Goal: Task Accomplishment & Management: Complete application form

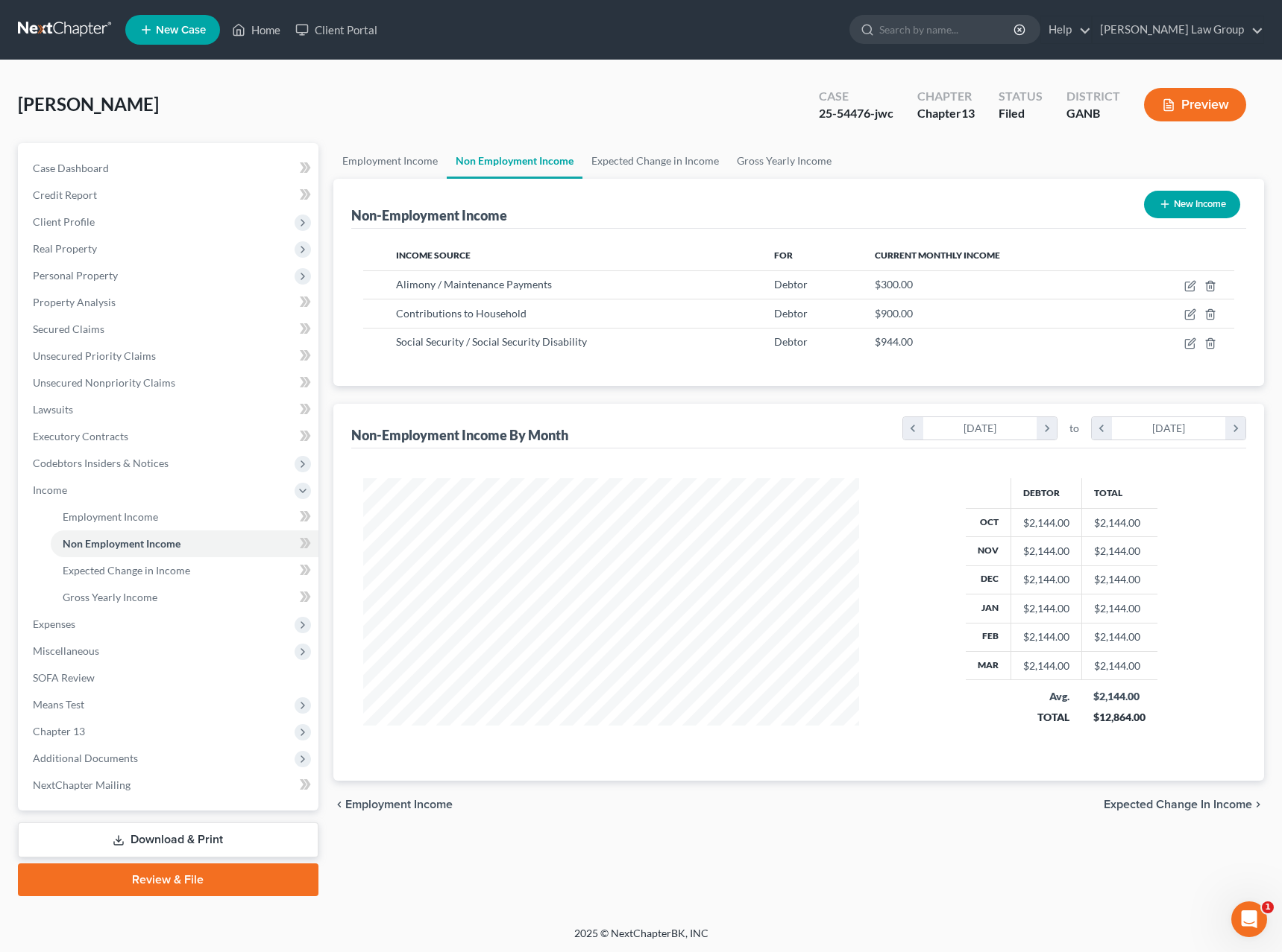
scroll to position [269, 526]
click at [718, 98] on div "[PERSON_NAME] Upgraded Case 25-54476-jwc Chapter Chapter 13 Status Filed Distri…" at bounding box center [641, 110] width 1246 height 64
click at [1210, 316] on icon "button" at bounding box center [1210, 315] width 12 height 12
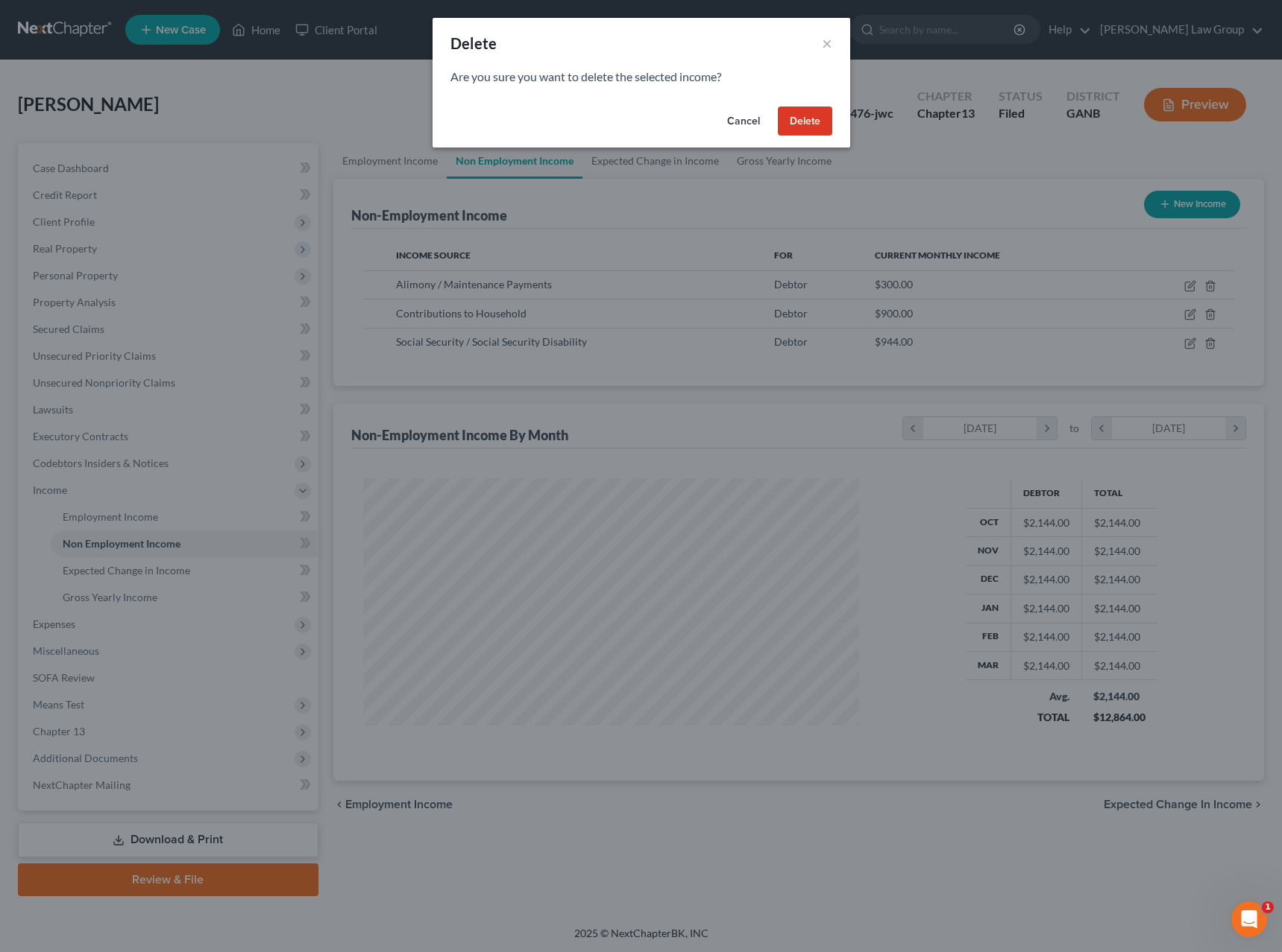
click at [824, 120] on button "Delete" at bounding box center [804, 121] width 54 height 30
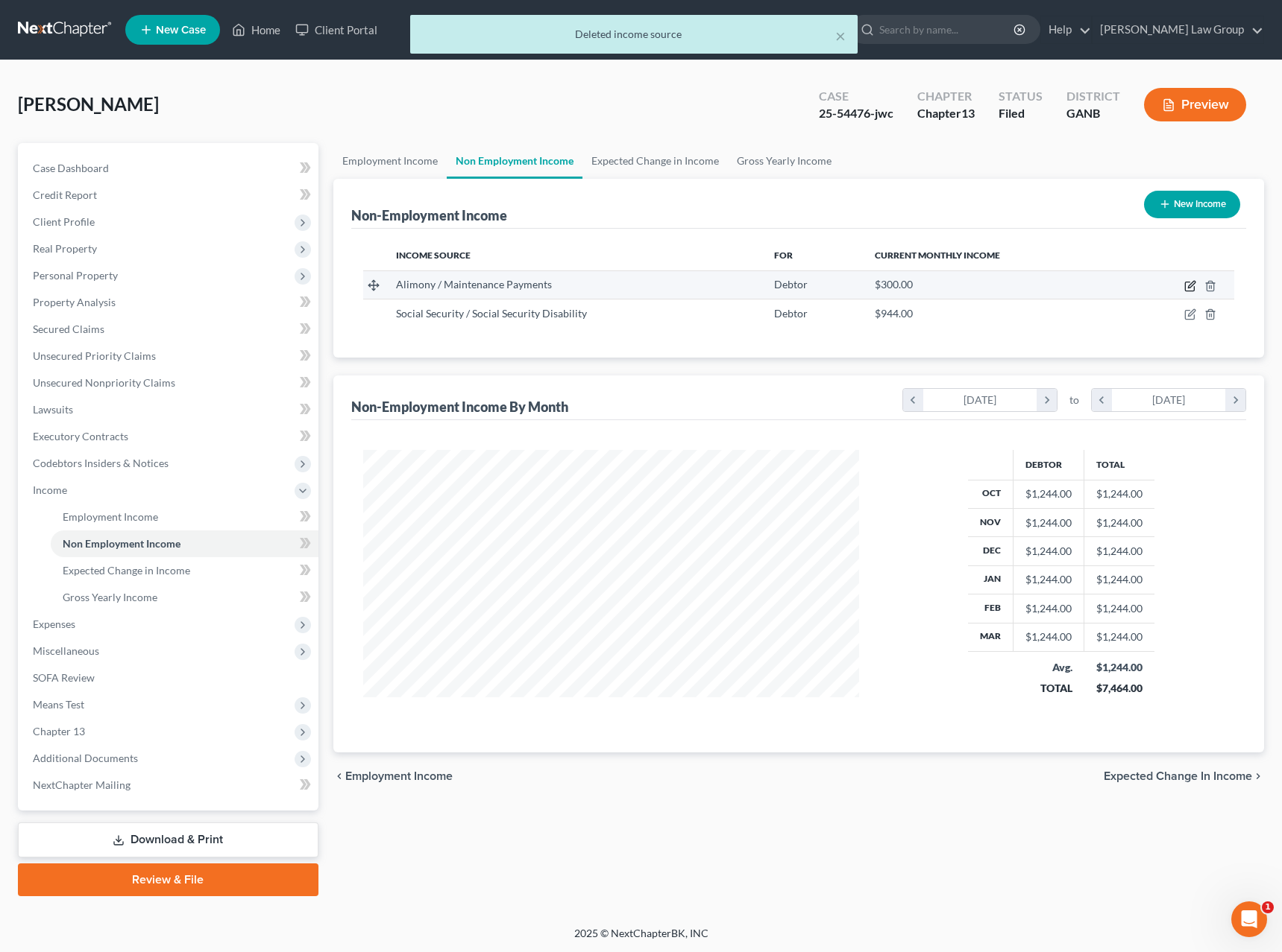
click at [1189, 287] on icon "button" at bounding box center [1191, 285] width 7 height 7
select select "11"
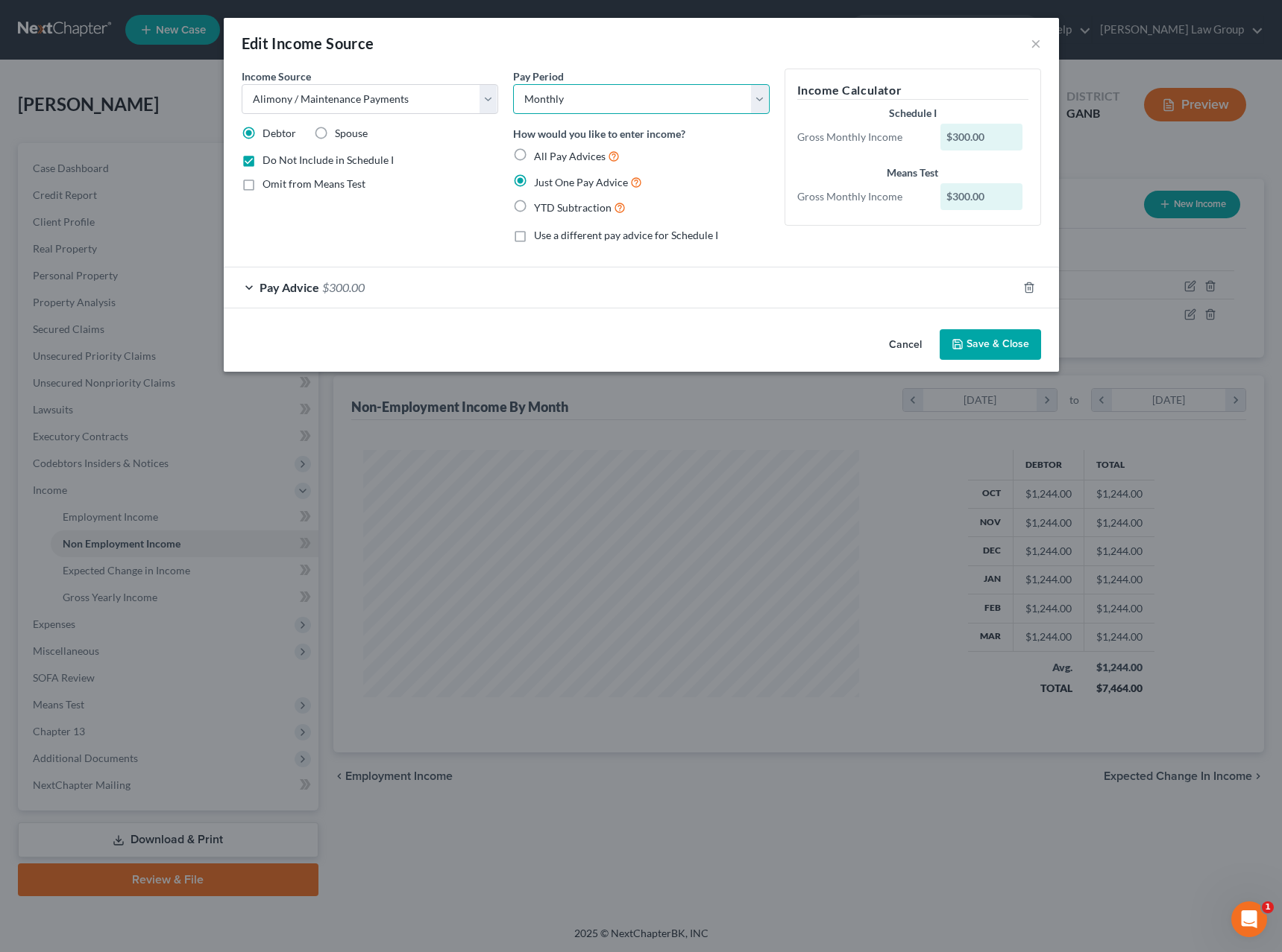
select select "1"
click option "Twice Monthly" at bounding box center [0, 0] width 0 height 0
click at [1014, 358] on button "Save & Close" at bounding box center [990, 345] width 102 height 31
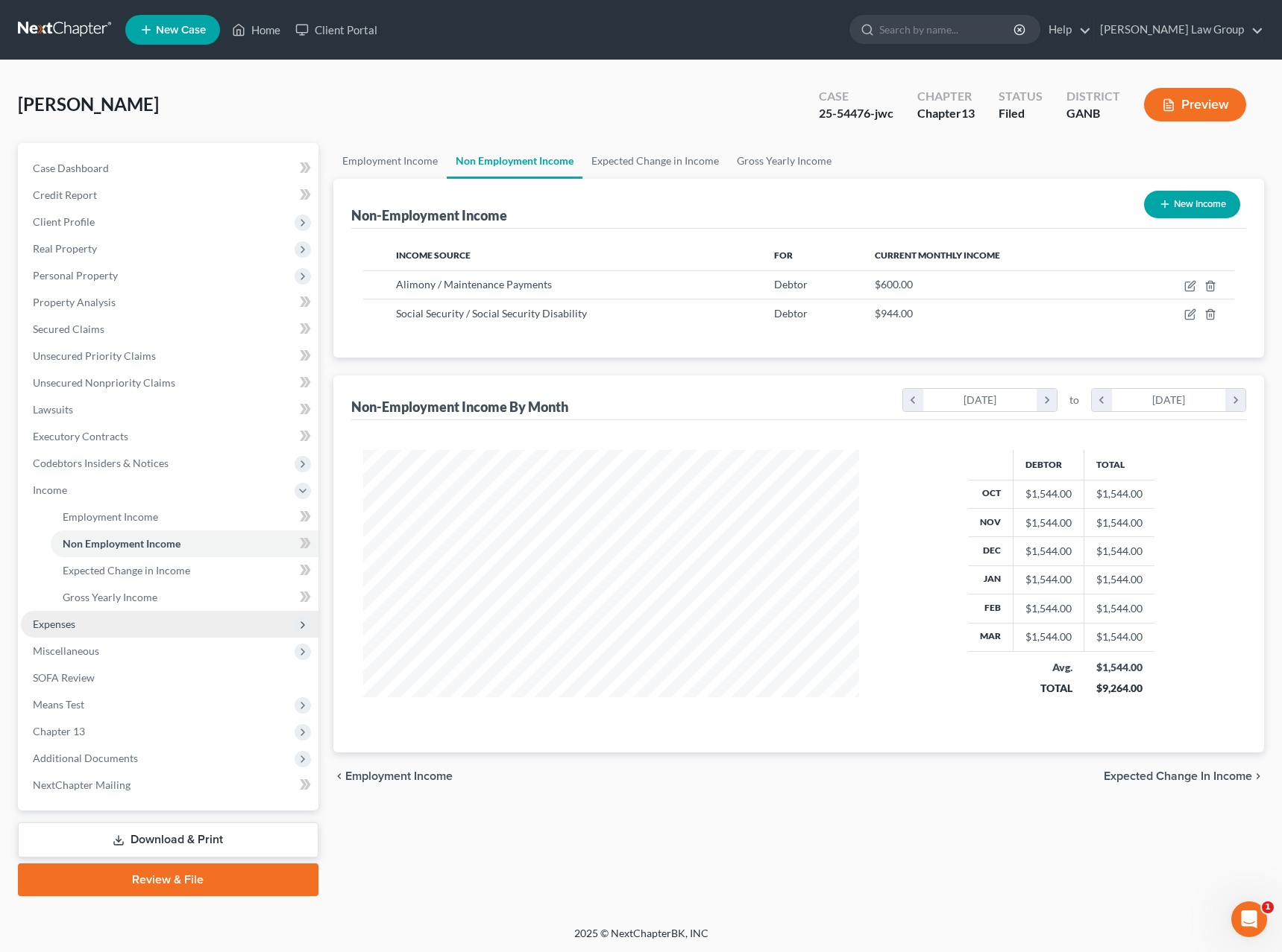
click at [190, 632] on span "Expenses" at bounding box center [169, 624] width 298 height 27
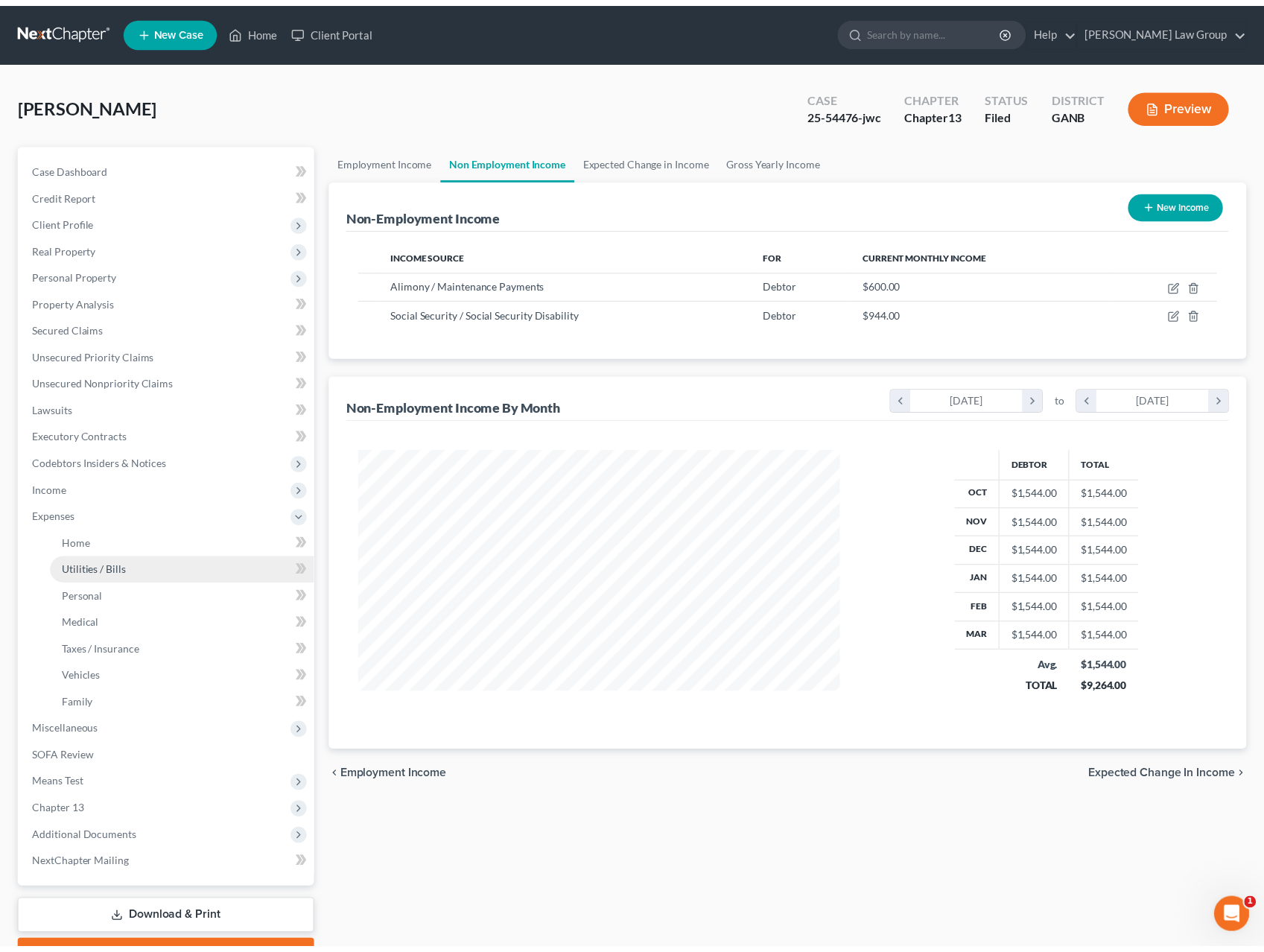
scroll to position [744918, 744568]
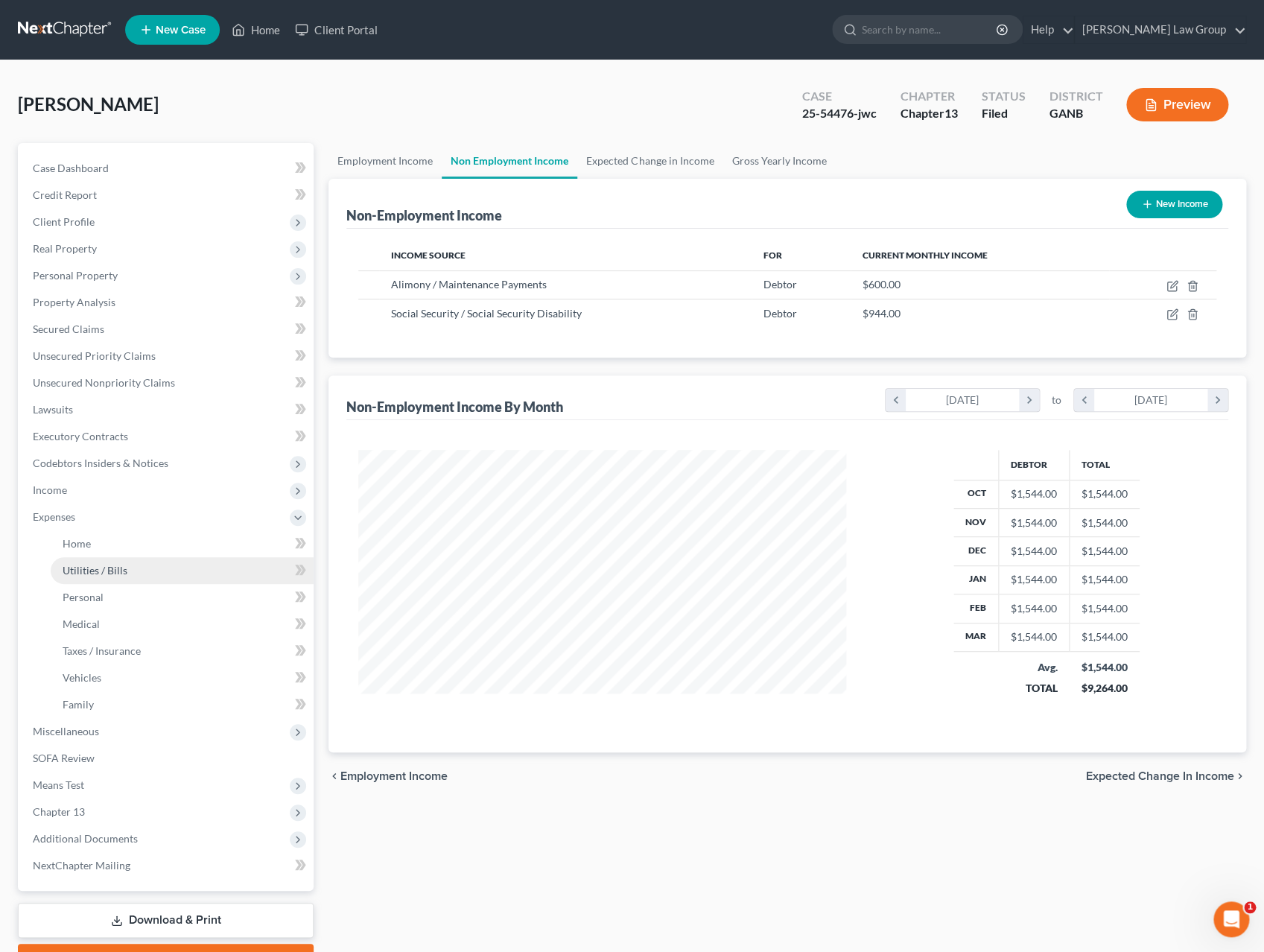
click at [193, 557] on link "Utilities / Bills" at bounding box center [182, 570] width 263 height 27
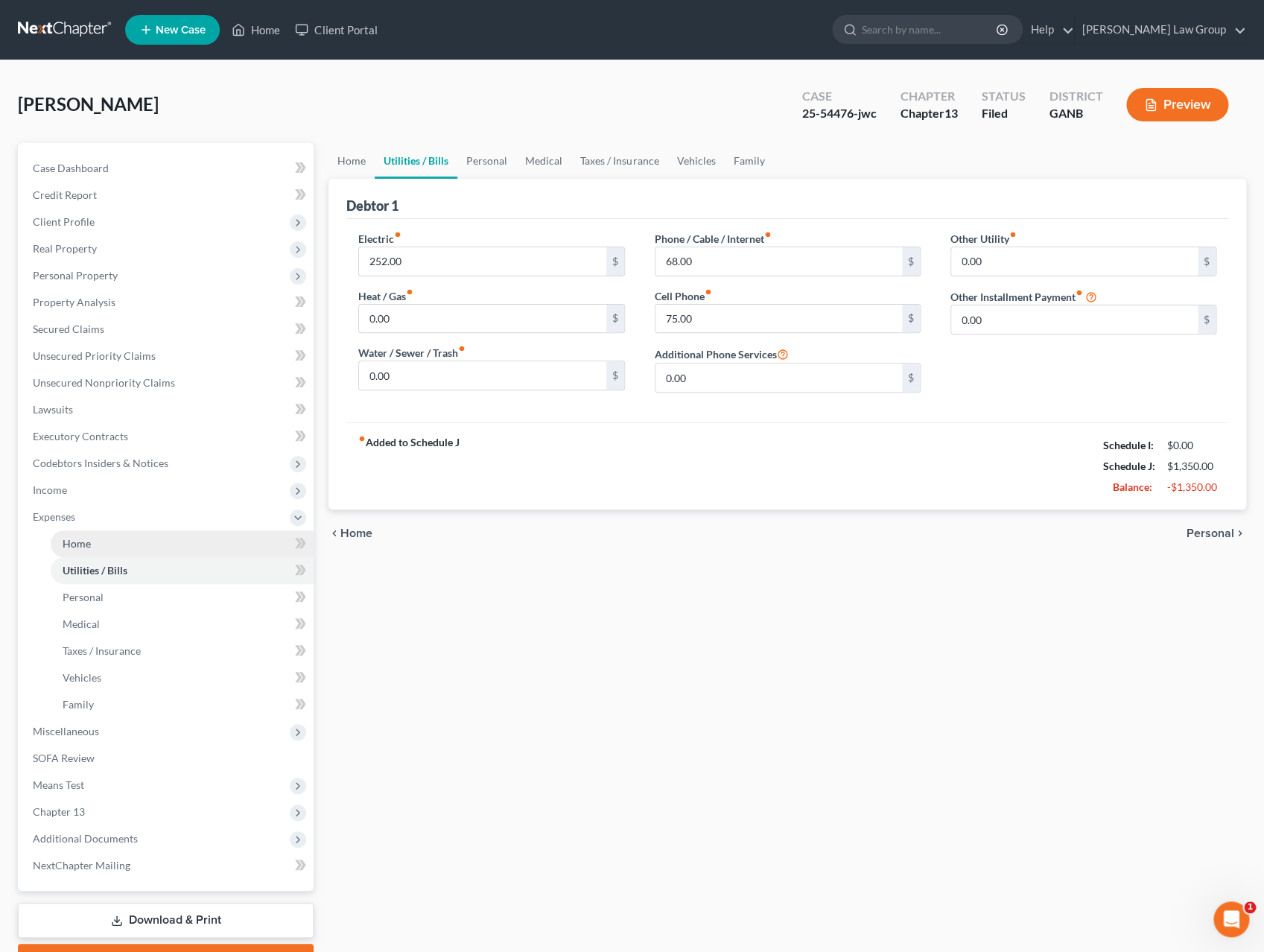
click at [194, 551] on link "Home" at bounding box center [182, 544] width 263 height 27
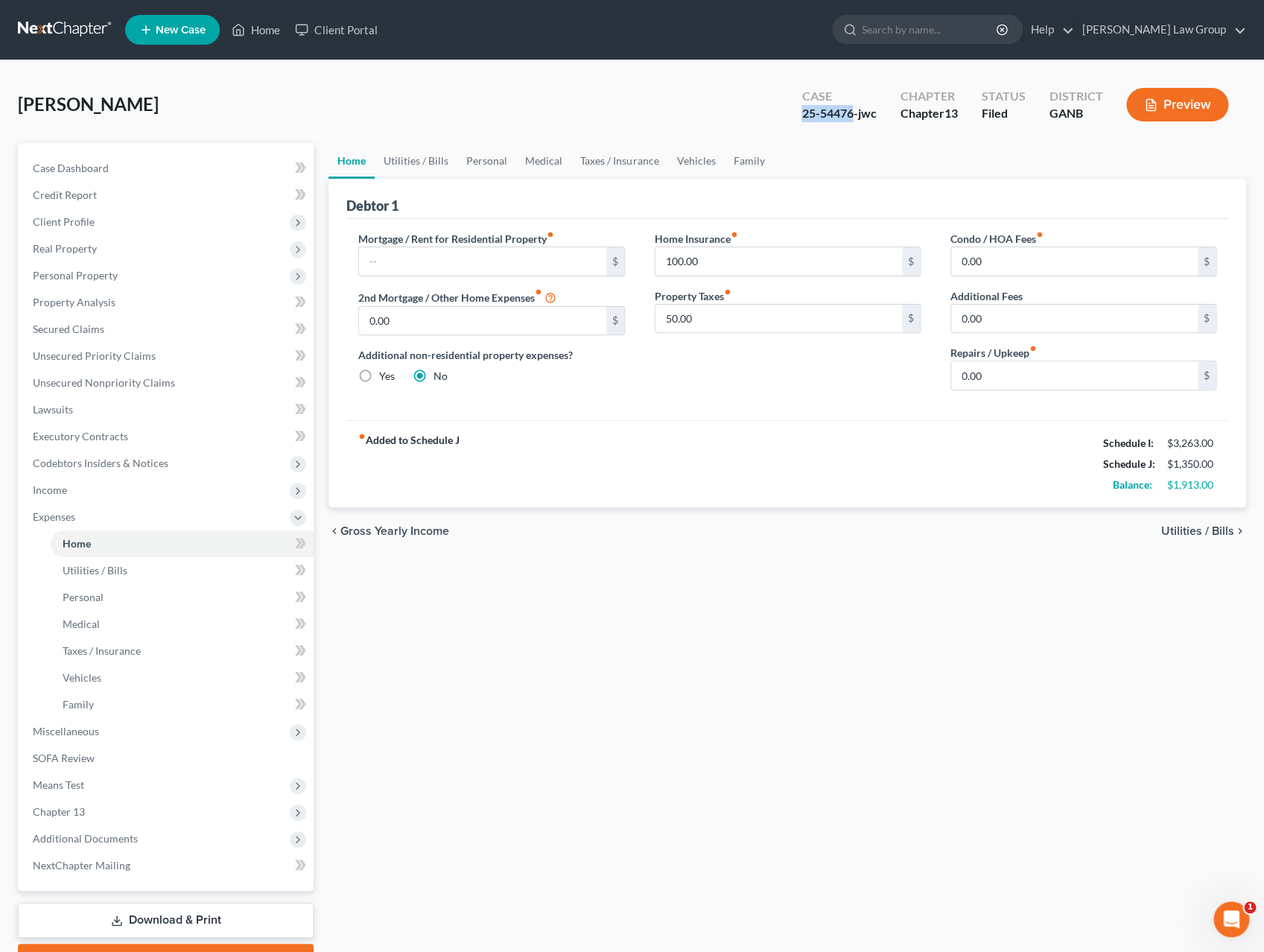
drag, startPoint x: 853, startPoint y: 115, endPoint x: 771, endPoint y: 115, distance: 82.0
click at [771, 115] on div "[PERSON_NAME] Upgraded Case 25-54476-jwc Chapter Chapter 13 Status Filed Distri…" at bounding box center [632, 110] width 1229 height 64
copy div "25-54476"
click at [1169, 114] on button "Preview" at bounding box center [1177, 104] width 102 height 34
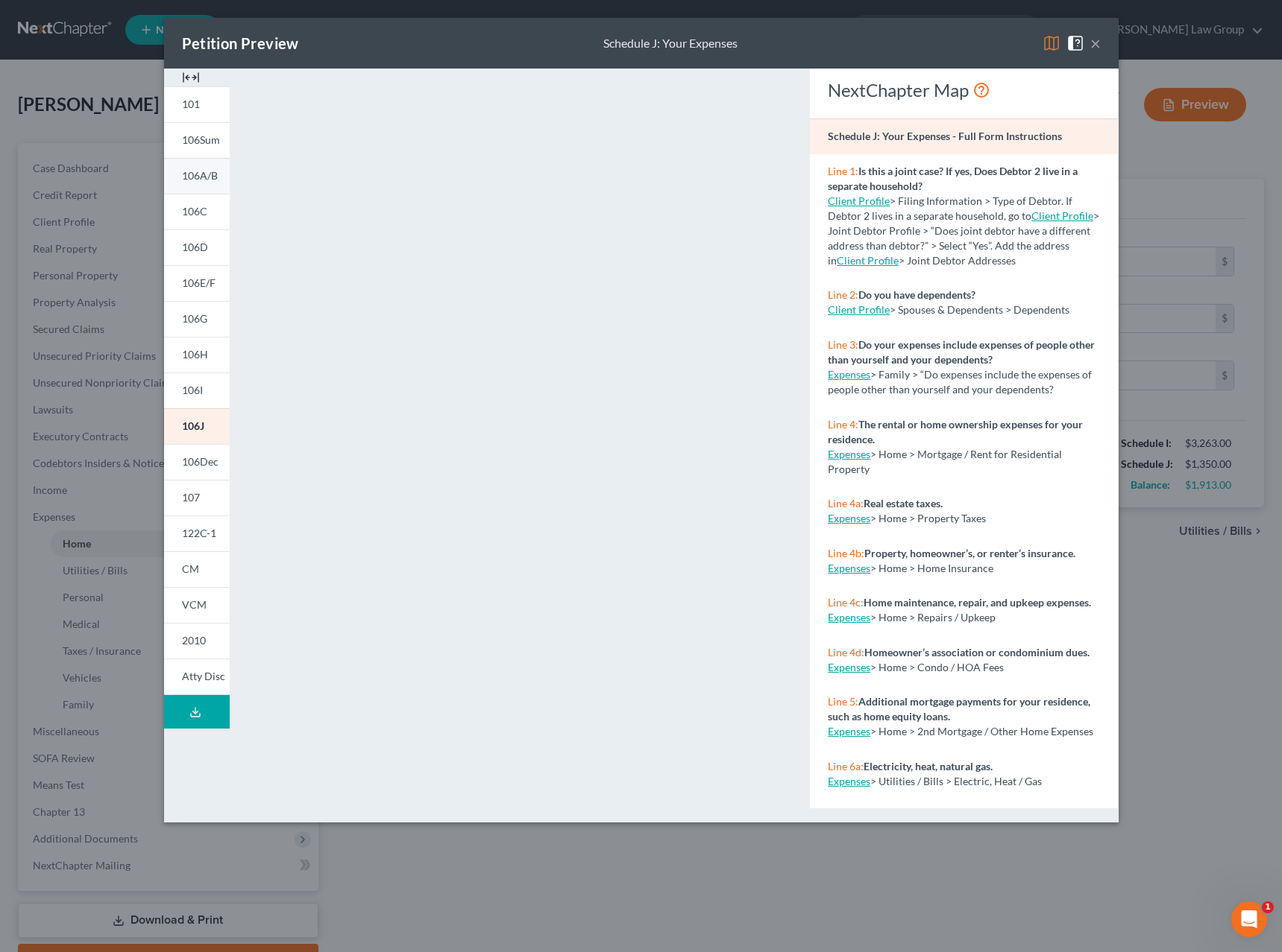
click at [193, 181] on span "106A/B" at bounding box center [200, 175] width 36 height 13
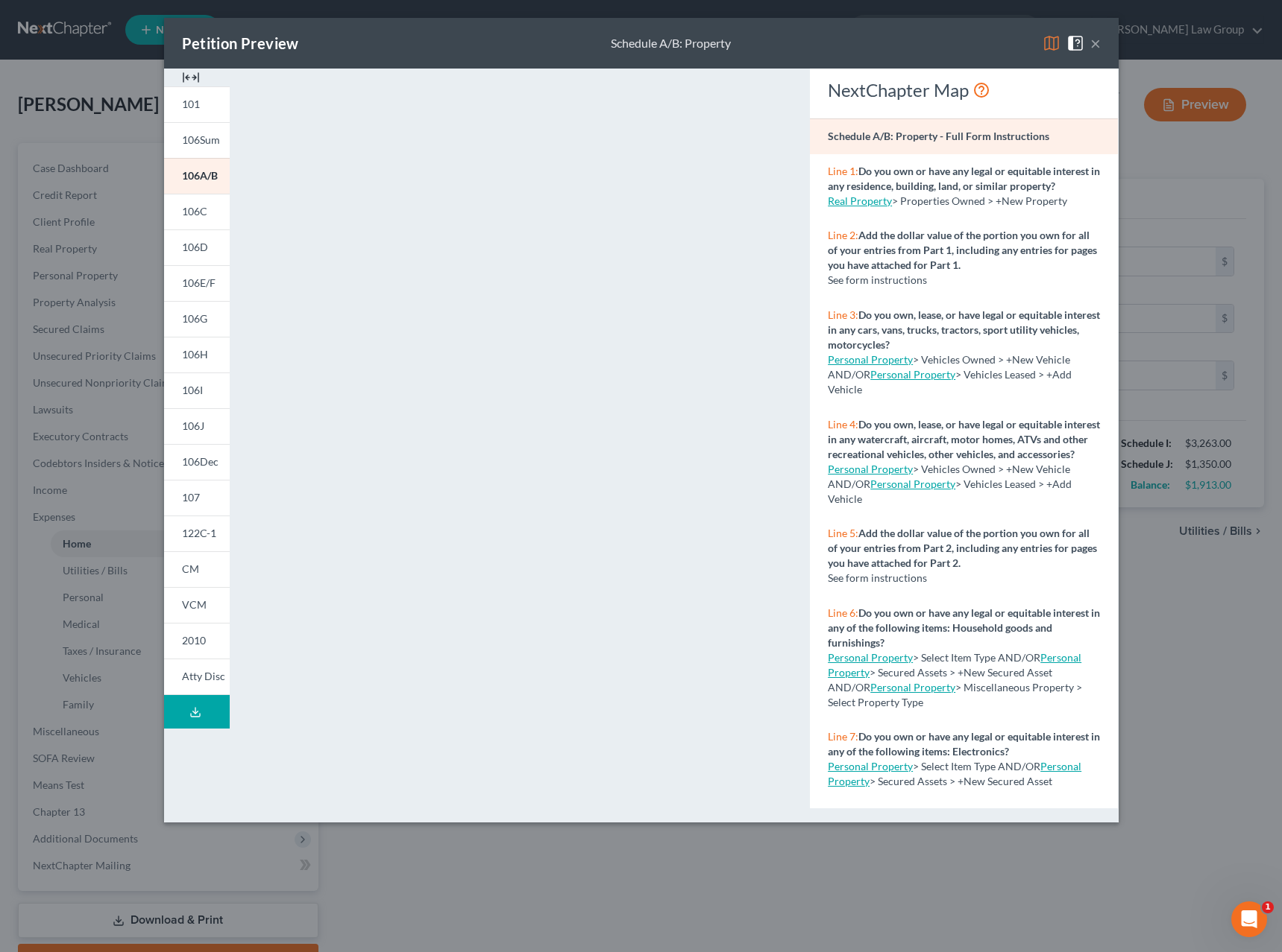
click at [1095, 42] on button "×" at bounding box center [1095, 43] width 10 height 18
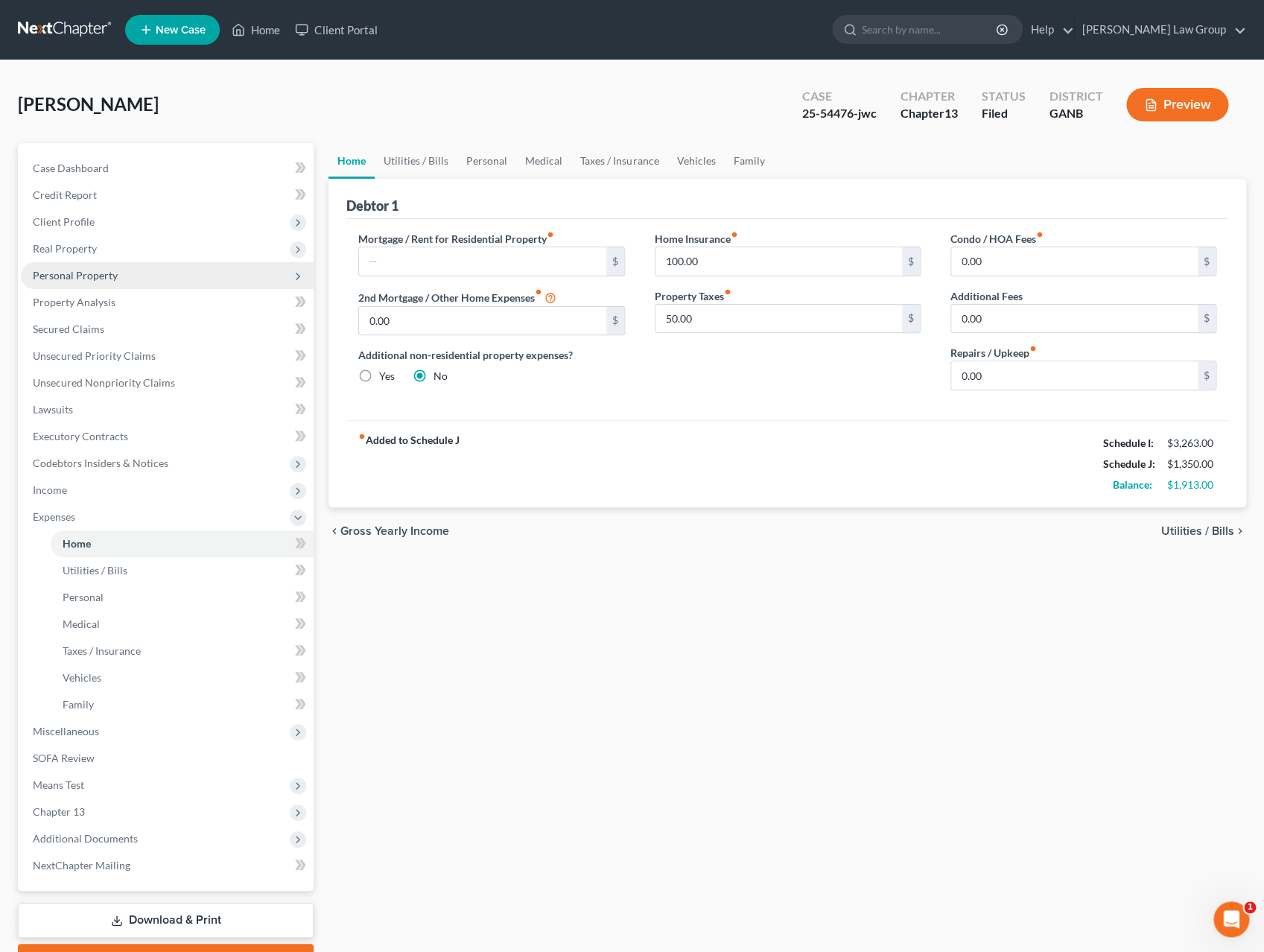
click at [116, 283] on span "Personal Property" at bounding box center [167, 275] width 293 height 27
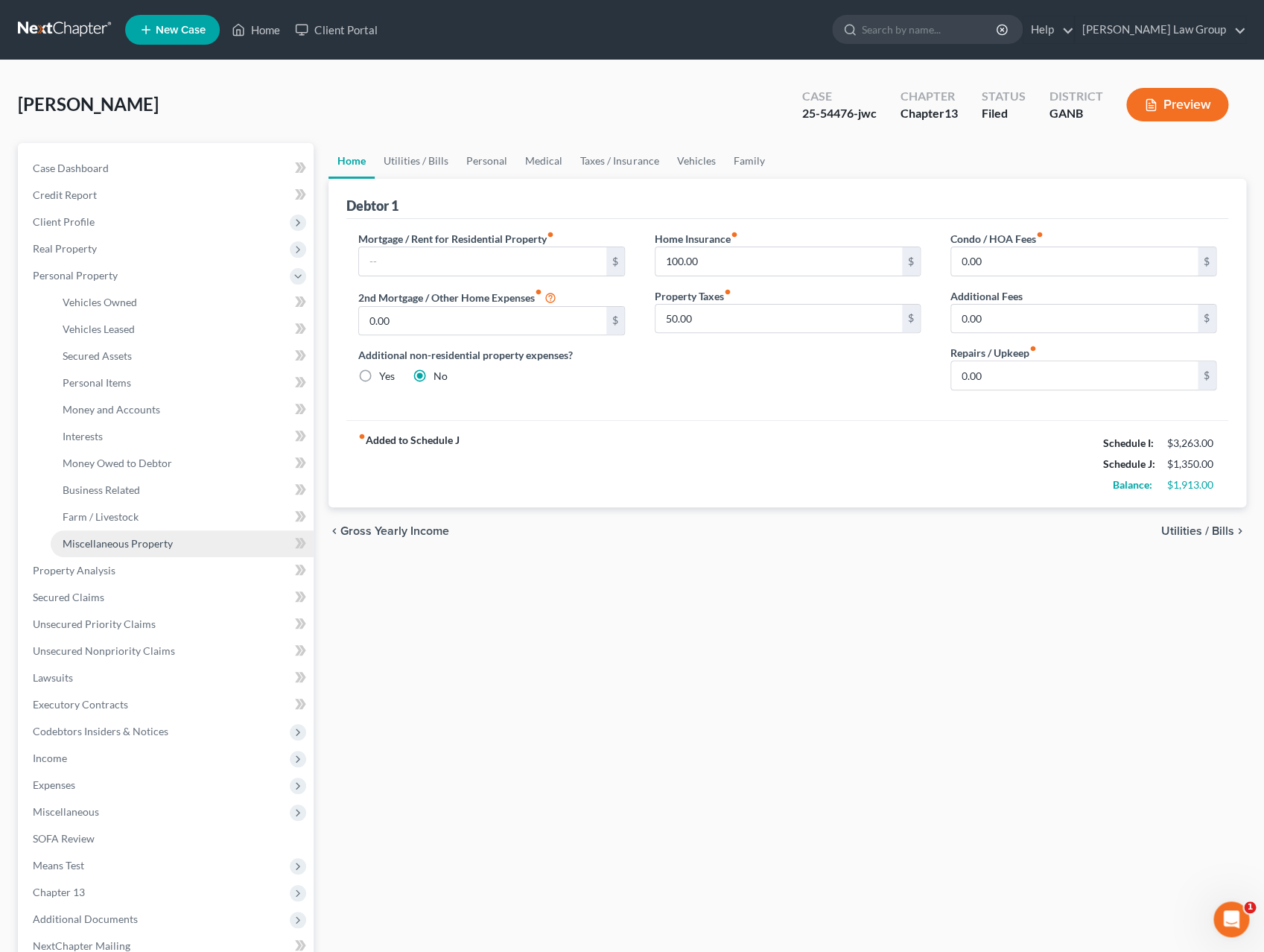
click at [175, 540] on link "Miscellaneous Property" at bounding box center [182, 544] width 263 height 27
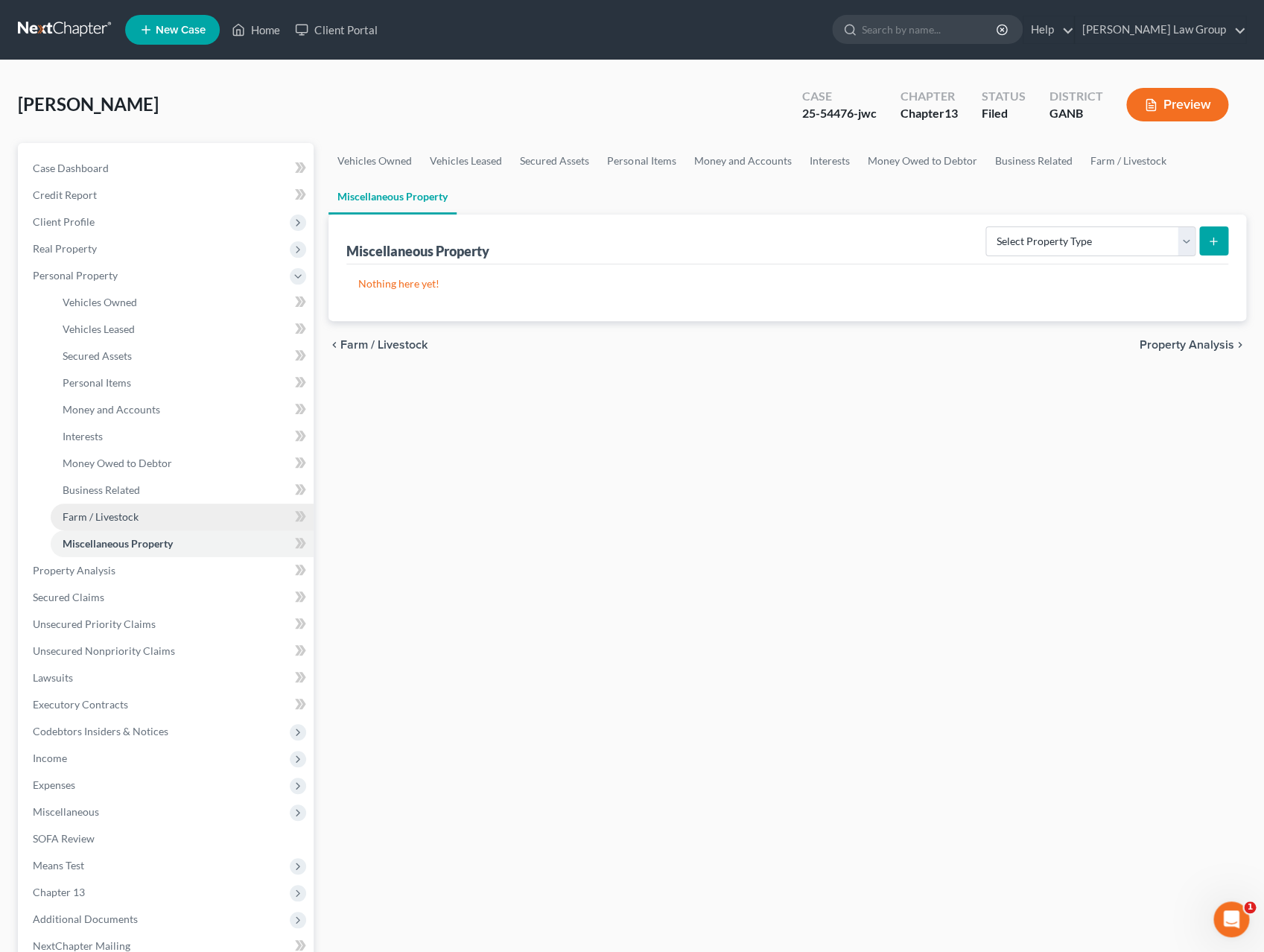
click at [137, 512] on span "Farm / Livestock" at bounding box center [101, 517] width 76 height 13
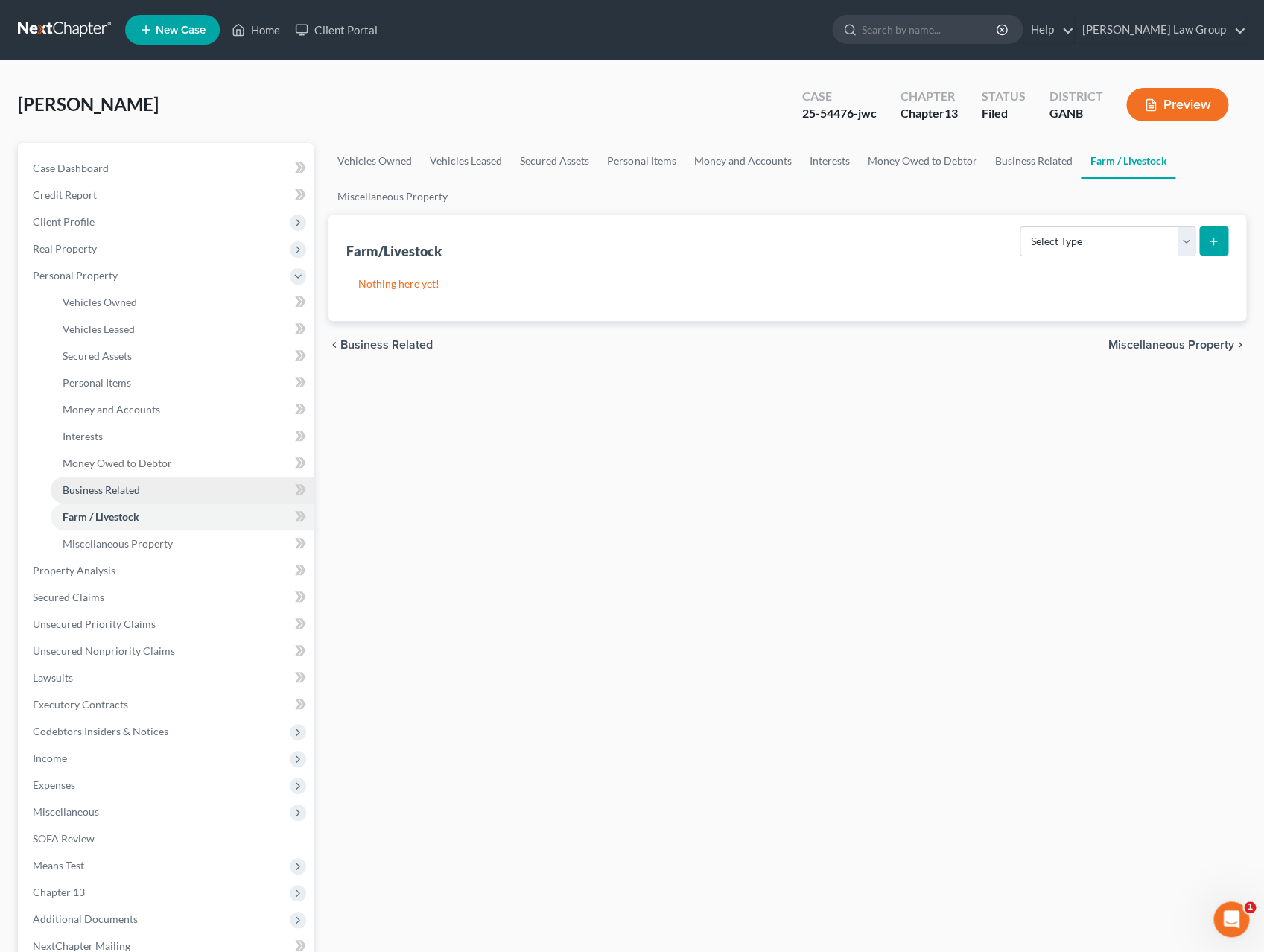
click at [140, 494] on span "Business Related" at bounding box center [101, 489] width 77 height 13
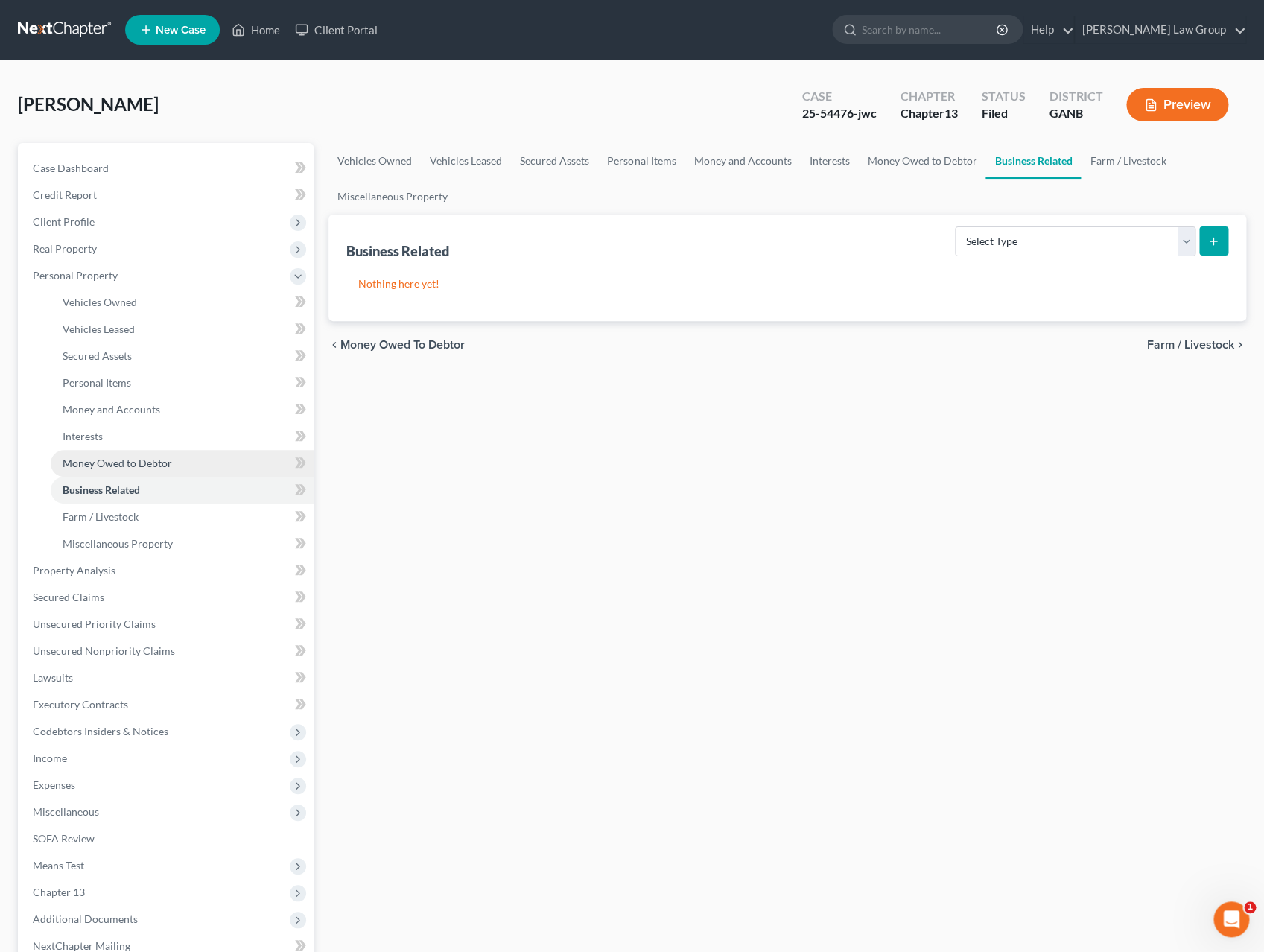
click at [150, 463] on span "Money Owed to Debtor" at bounding box center [117, 463] width 109 height 13
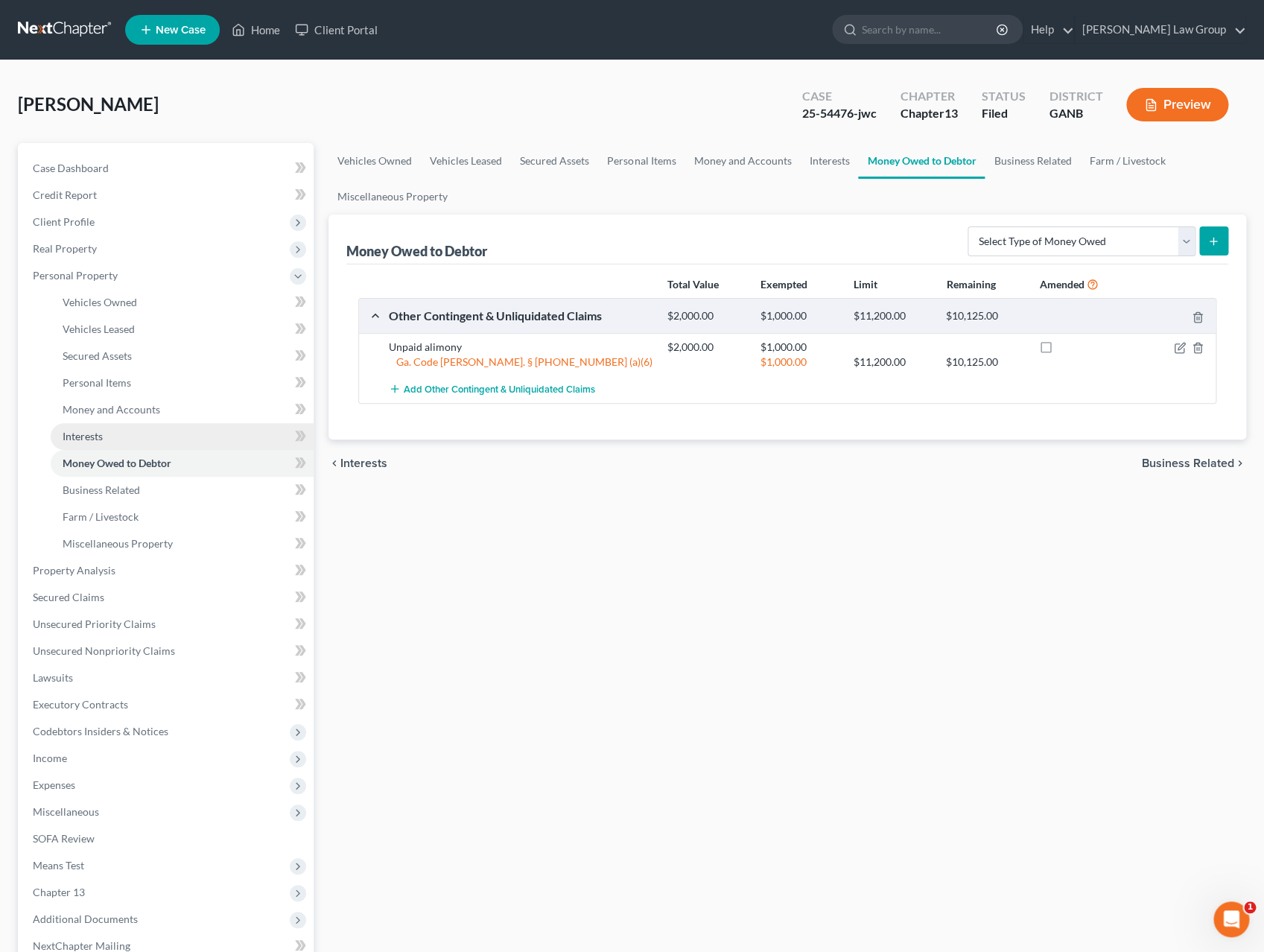
click at [167, 439] on link "Interests" at bounding box center [182, 436] width 263 height 27
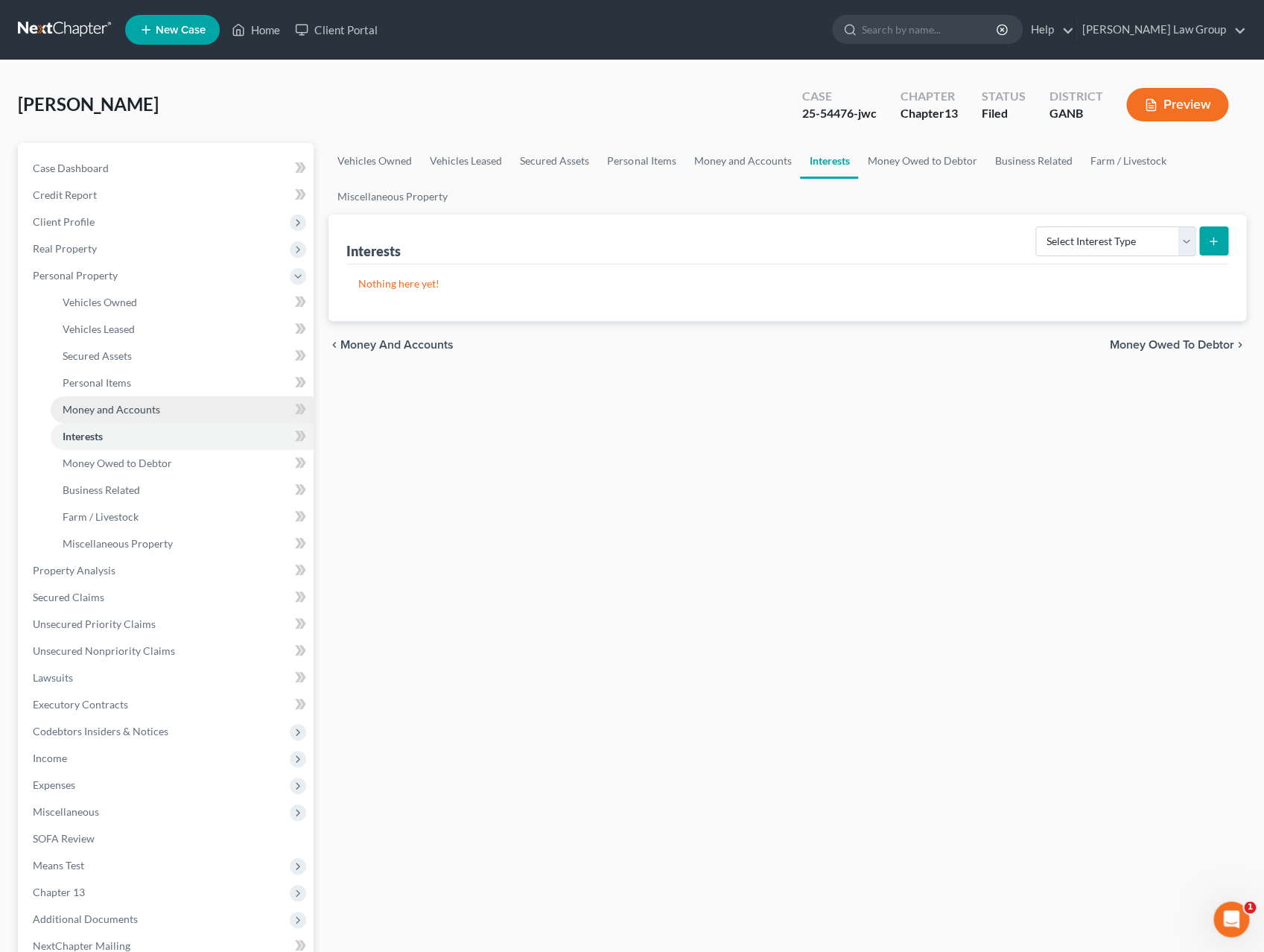
click at [193, 405] on link "Money and Accounts" at bounding box center [182, 409] width 263 height 27
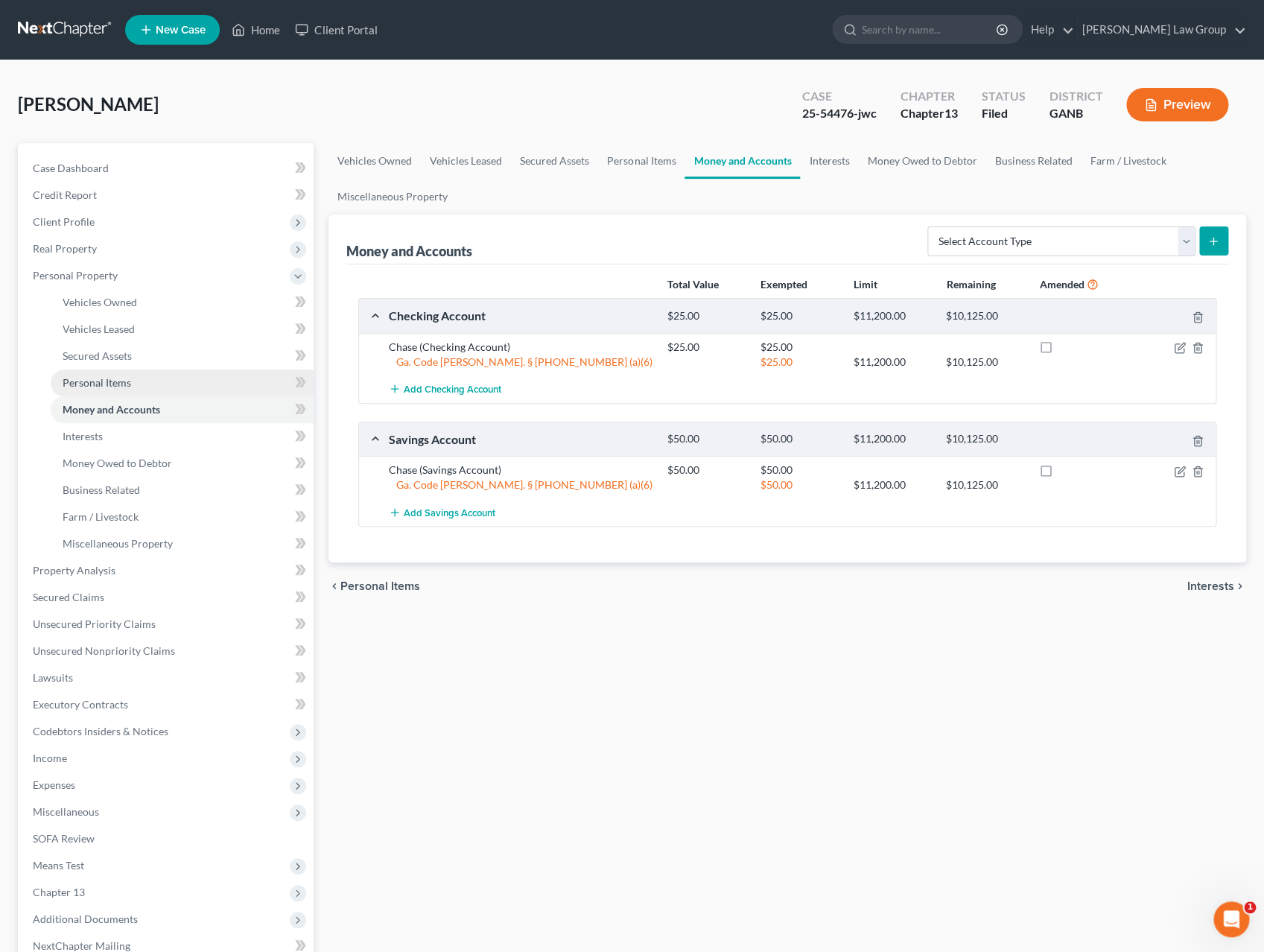
click at [196, 375] on link "Personal Items" at bounding box center [182, 383] width 263 height 27
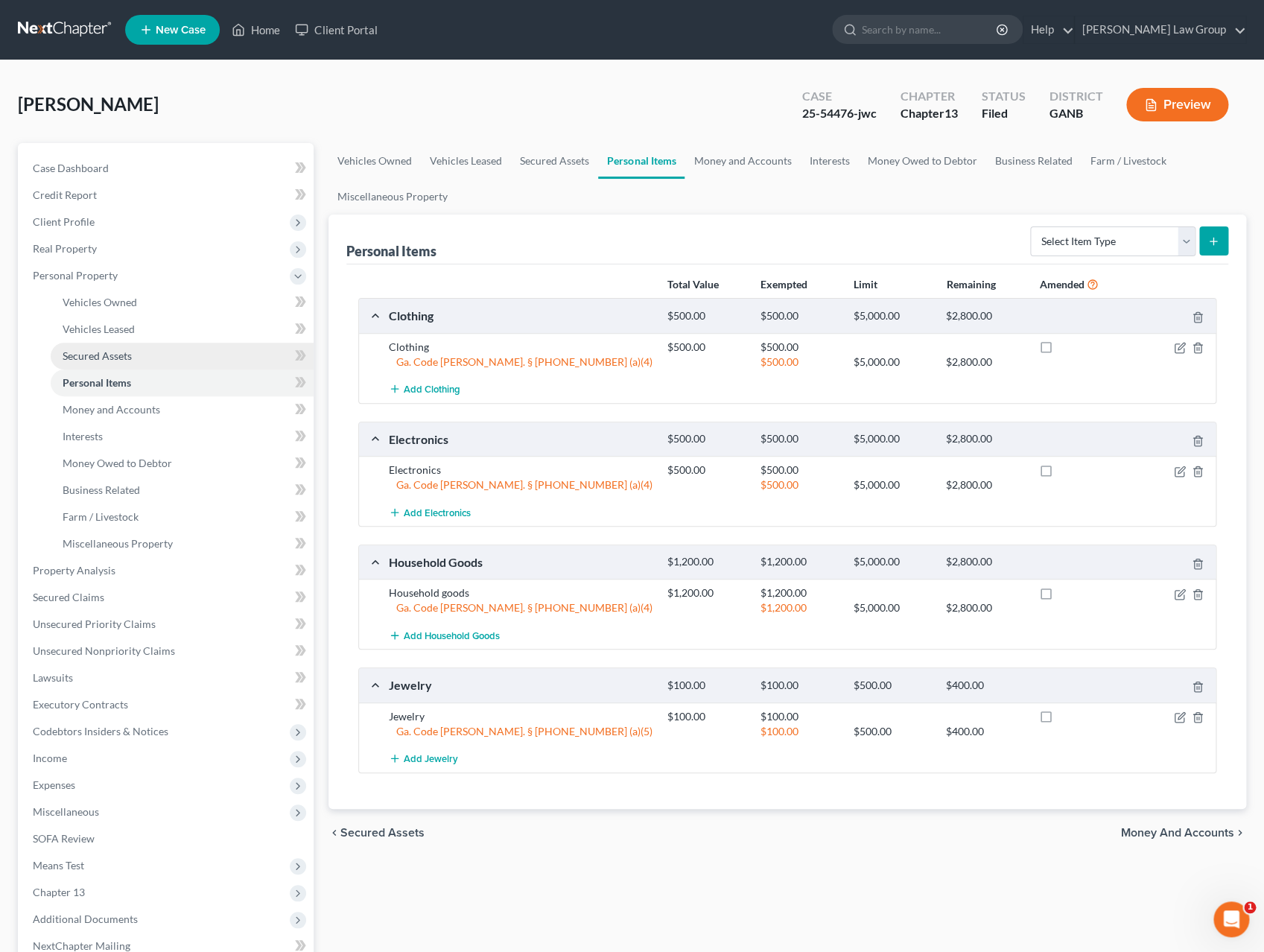
click at [196, 360] on link "Secured Assets" at bounding box center [182, 356] width 263 height 27
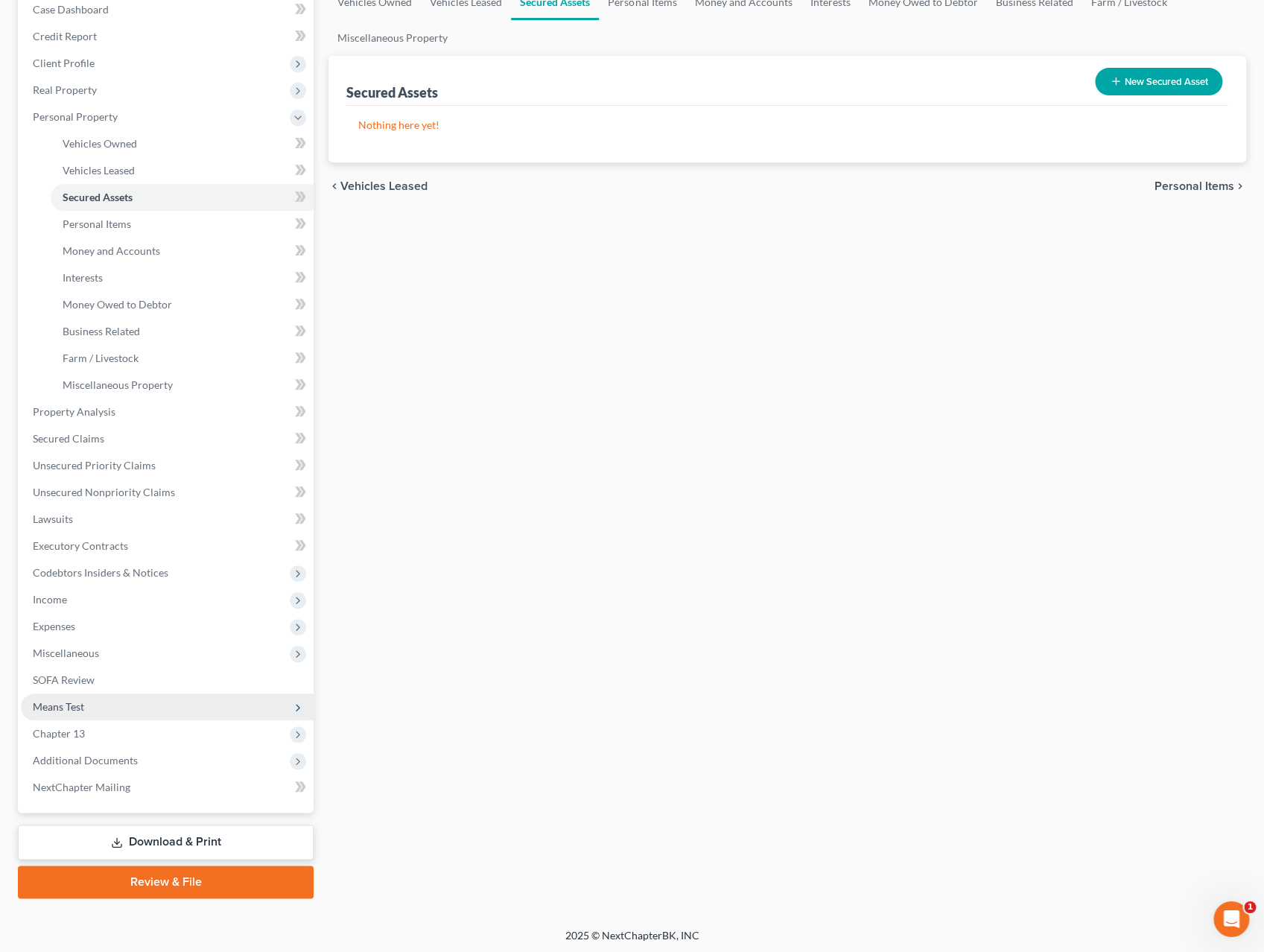
scroll to position [161, 0]
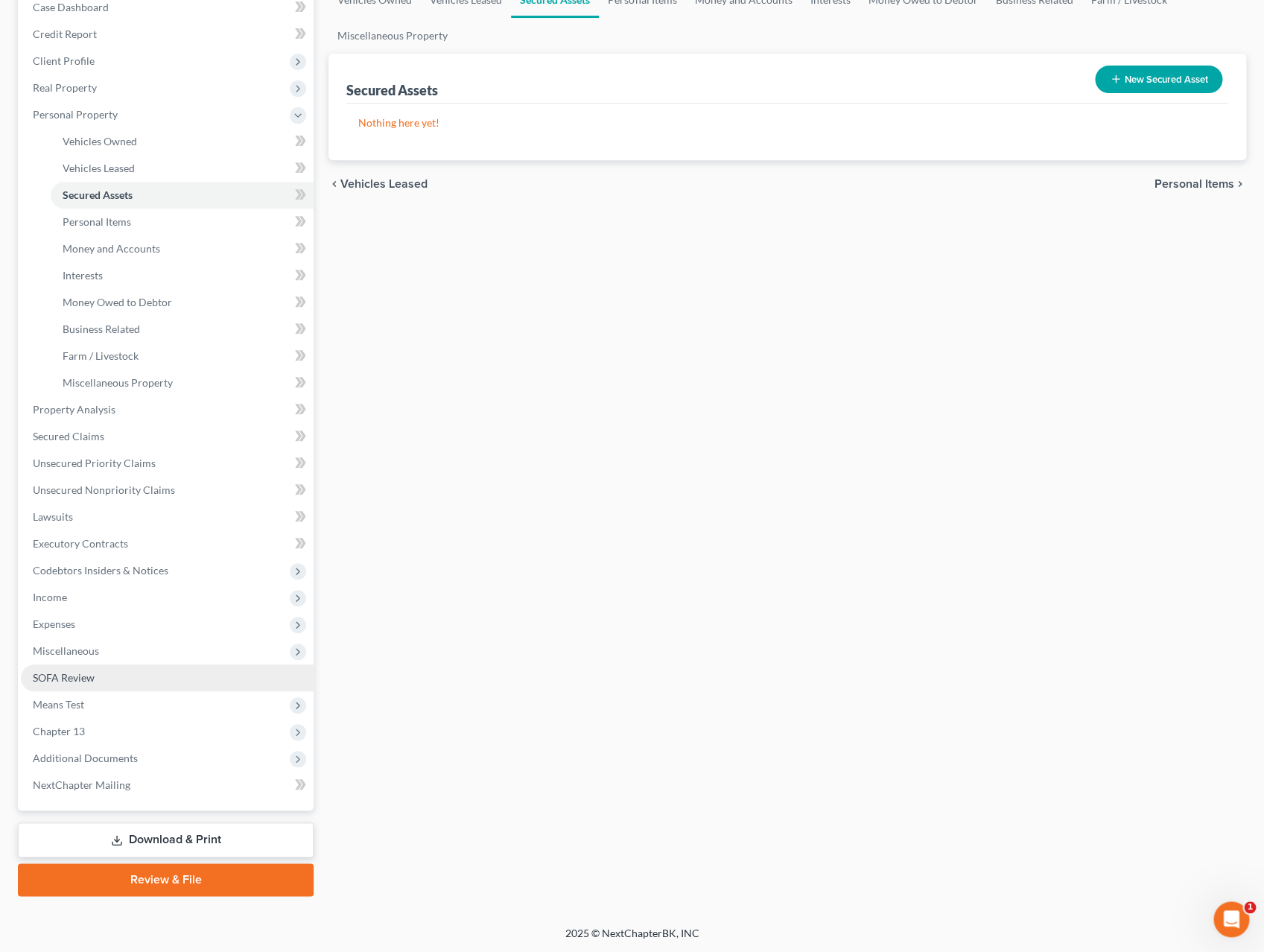
click at [122, 675] on link "SOFA Review" at bounding box center [167, 678] width 293 height 27
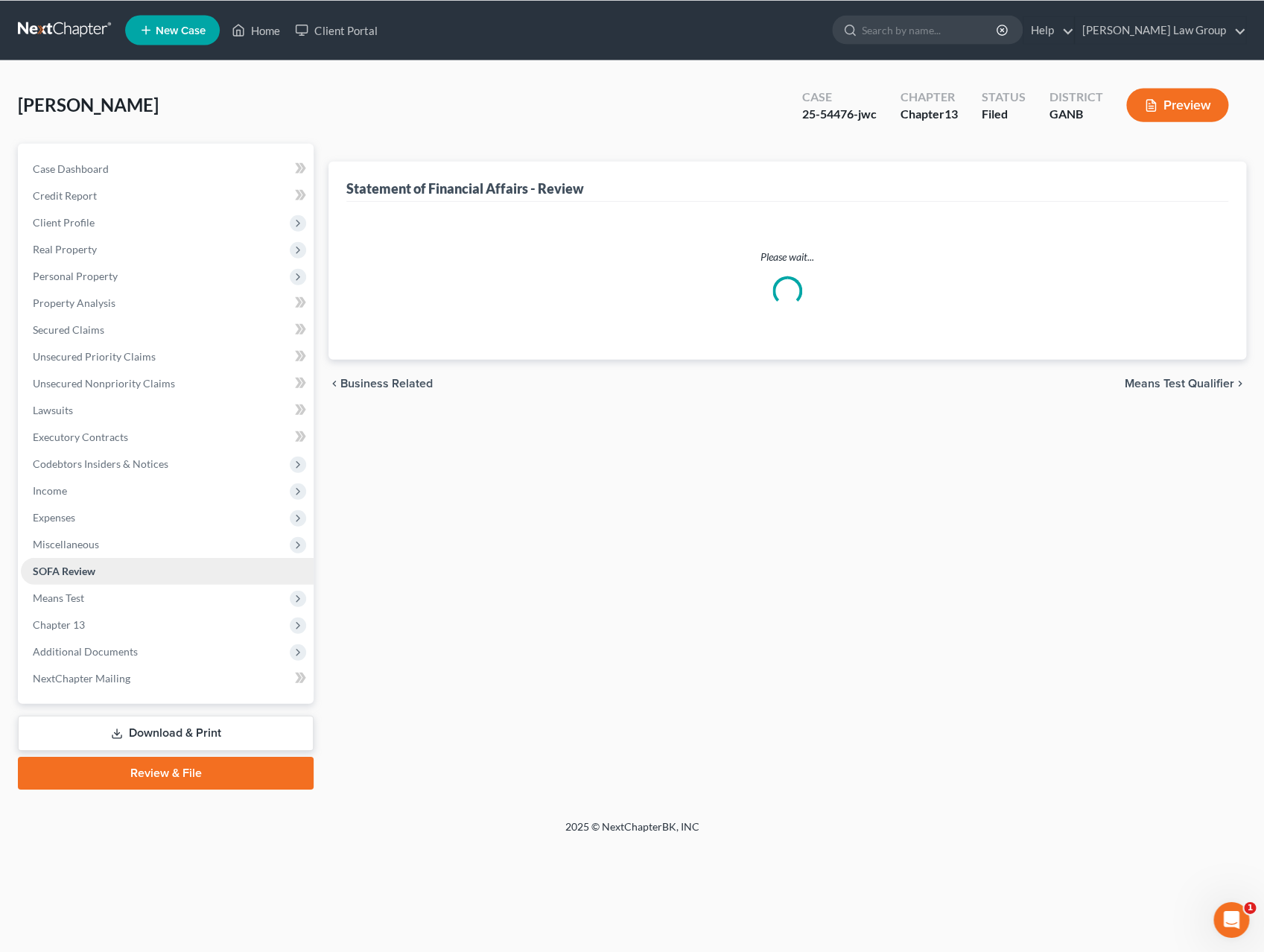
scroll to position [14, 0]
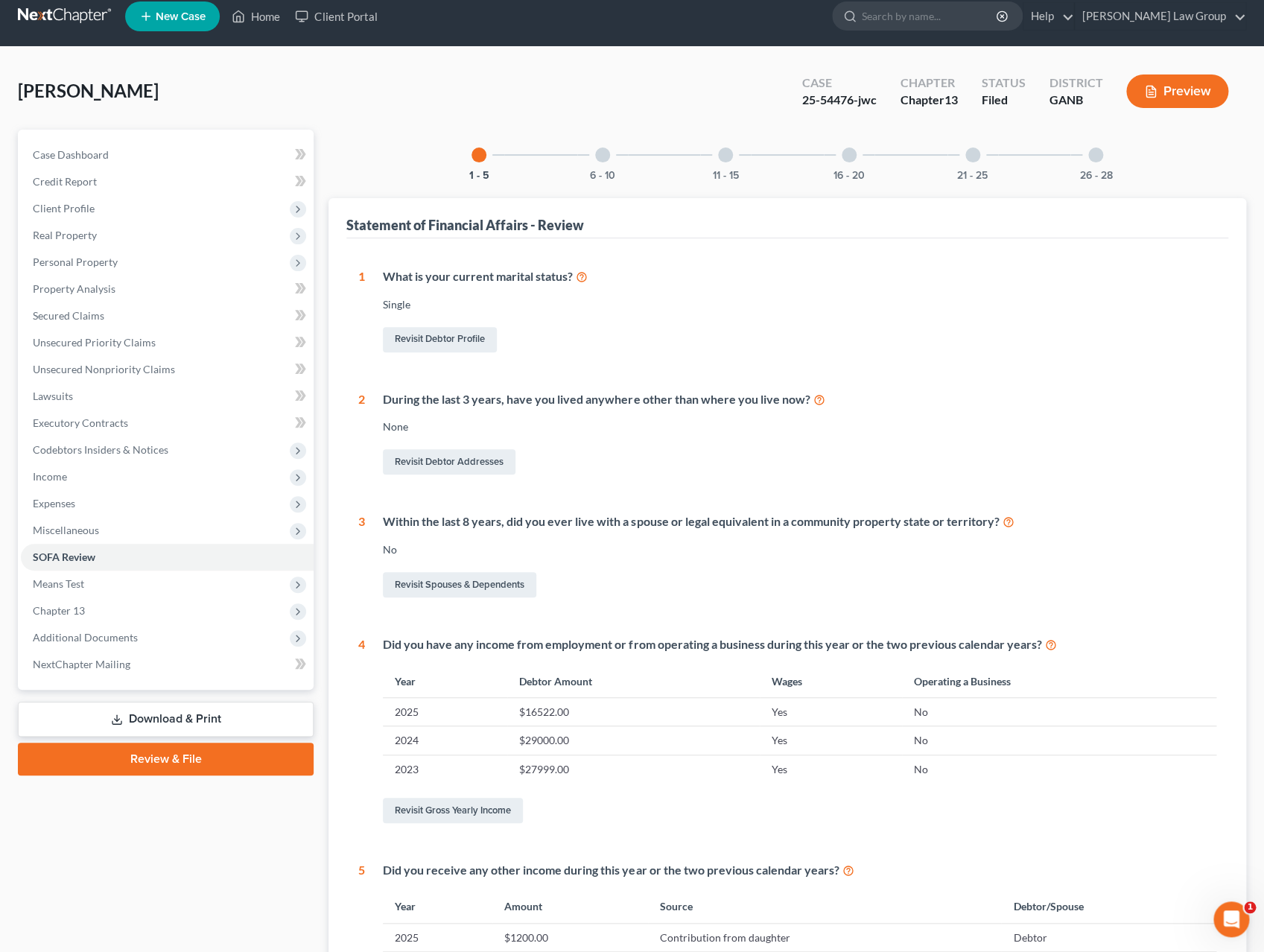
click at [1097, 154] on div at bounding box center [1095, 155] width 15 height 15
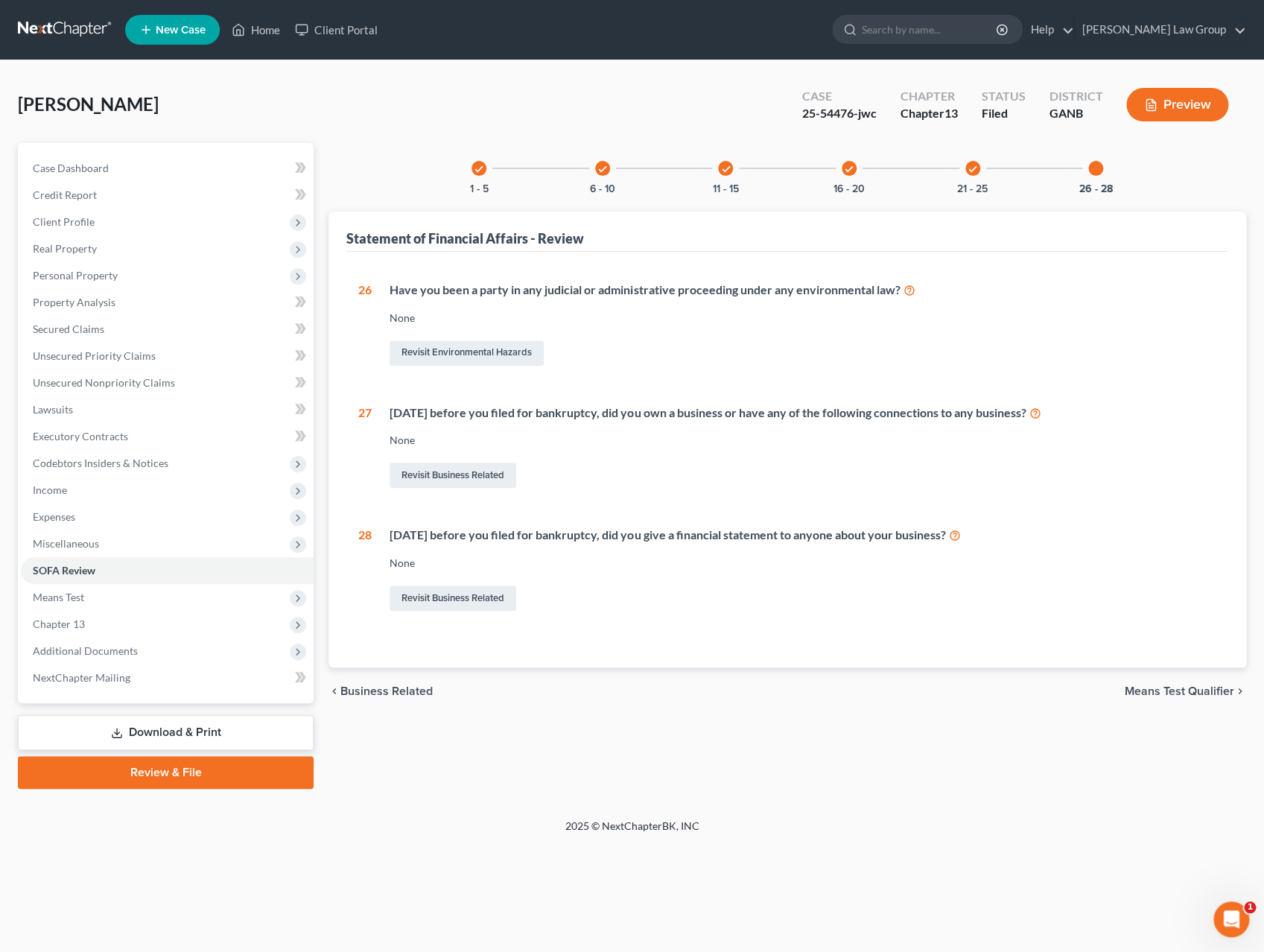
scroll to position [0, 0]
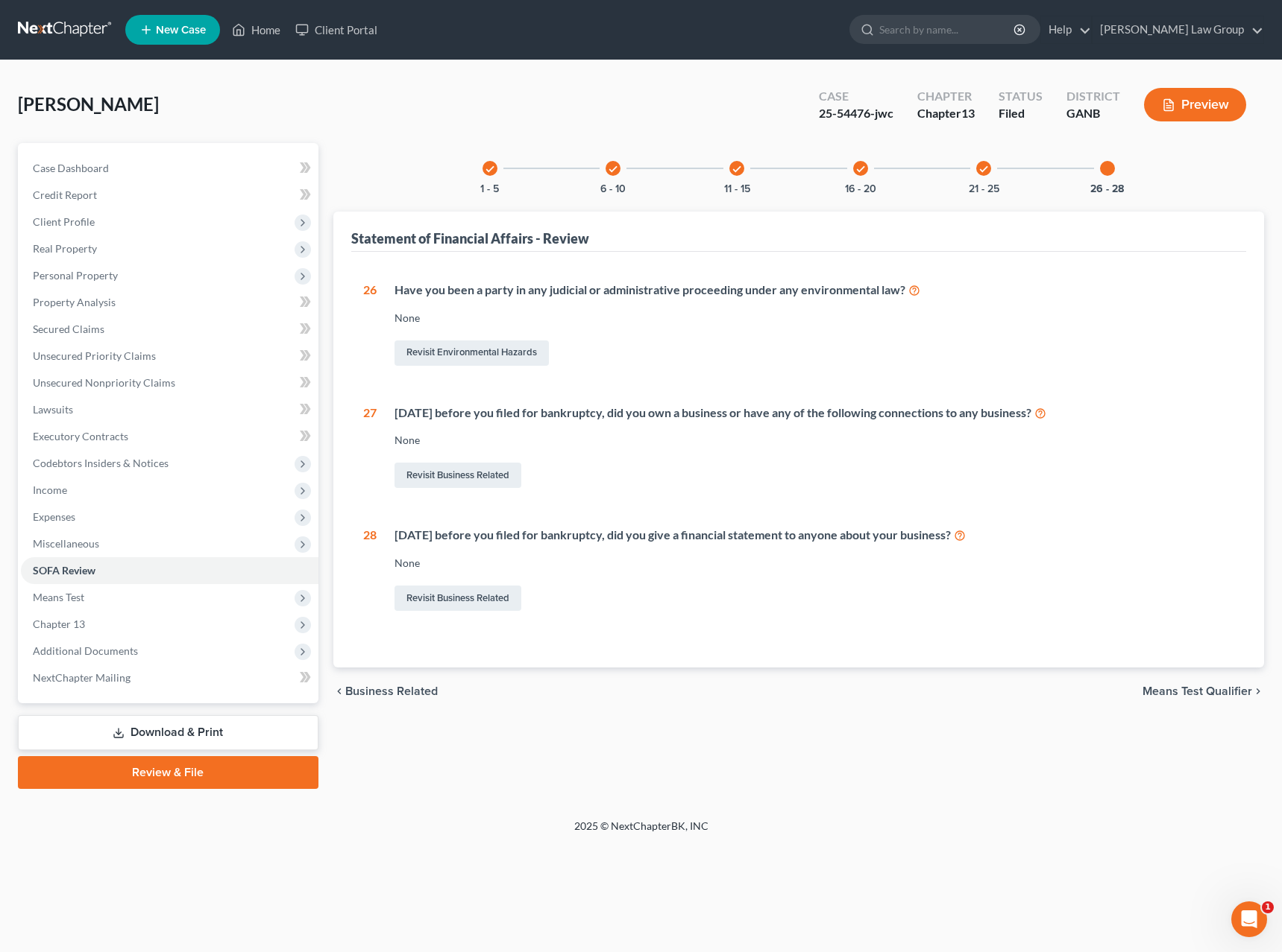
click at [979, 171] on icon "check" at bounding box center [983, 169] width 10 height 10
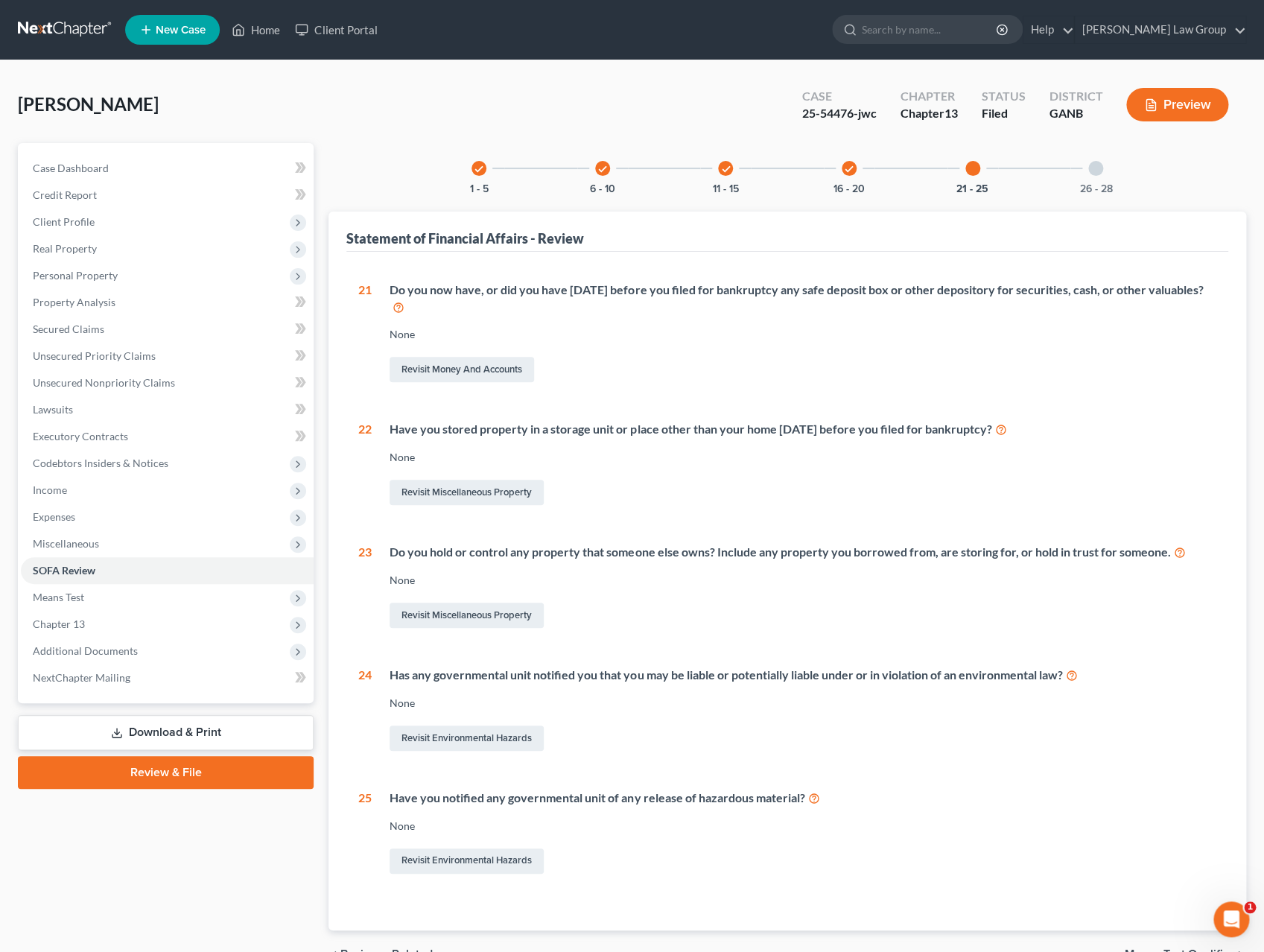
click at [853, 169] on icon "check" at bounding box center [850, 169] width 10 height 10
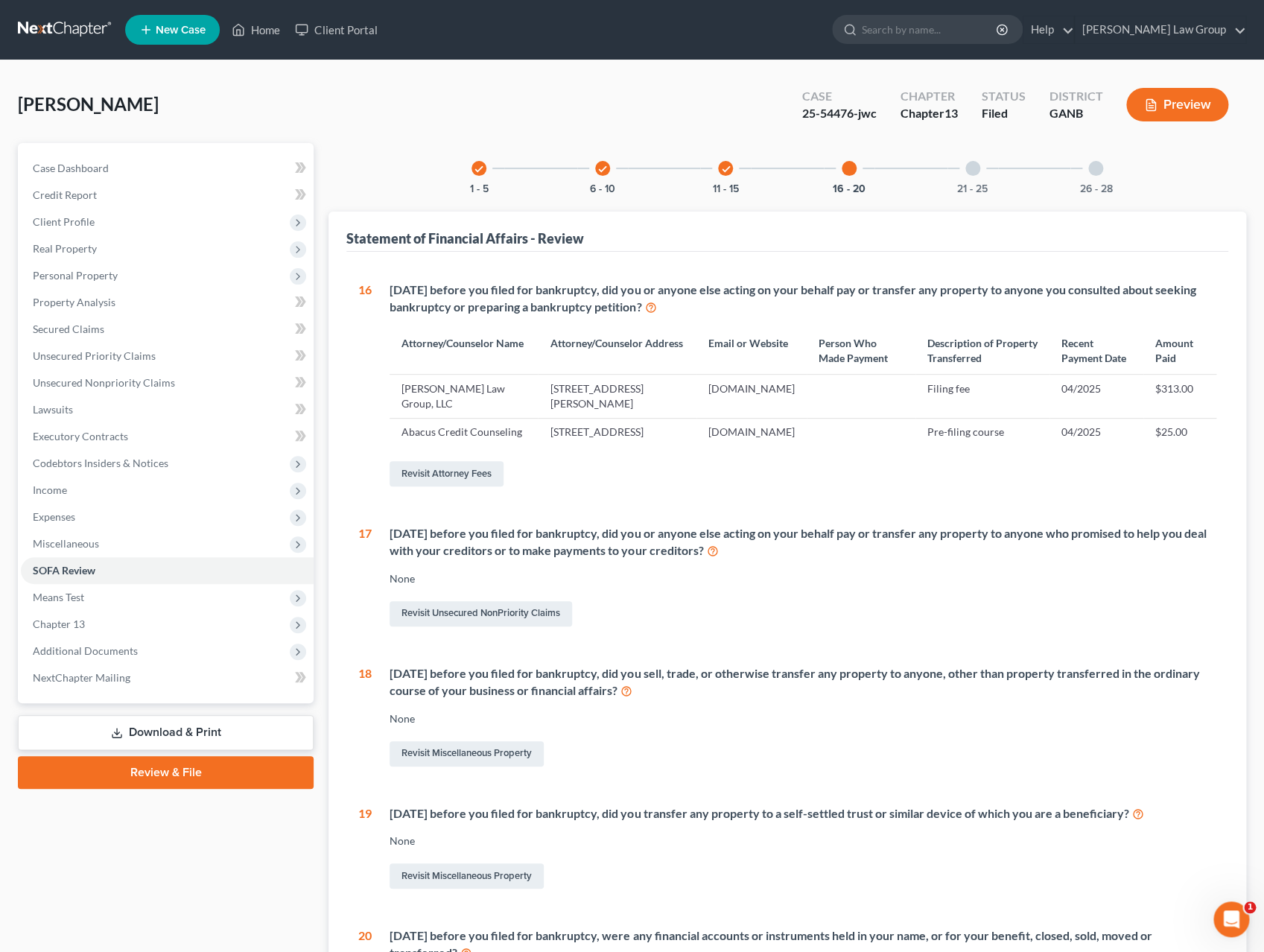
click at [722, 168] on icon "check" at bounding box center [726, 169] width 10 height 10
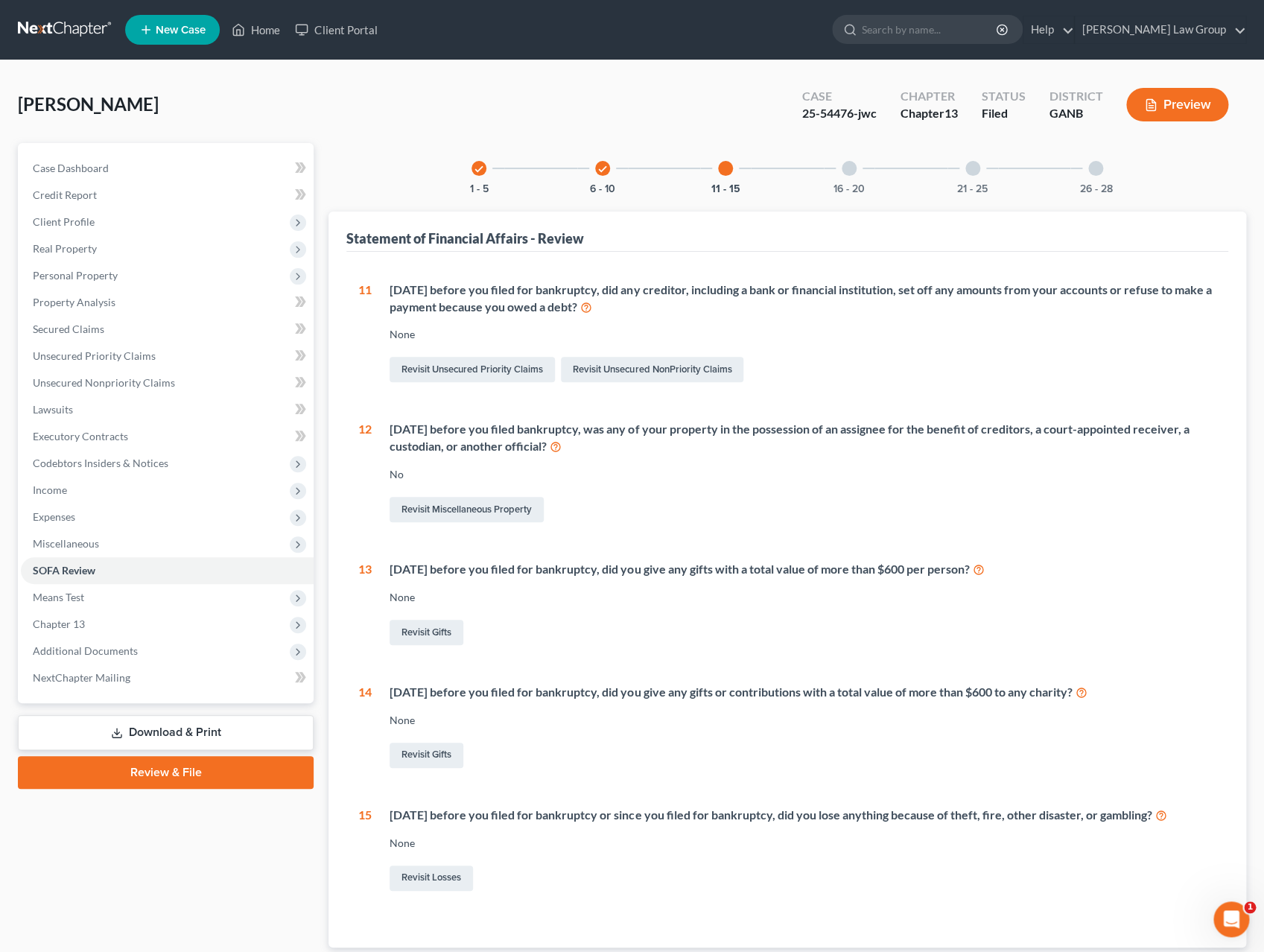
click at [598, 168] on icon "check" at bounding box center [603, 169] width 10 height 10
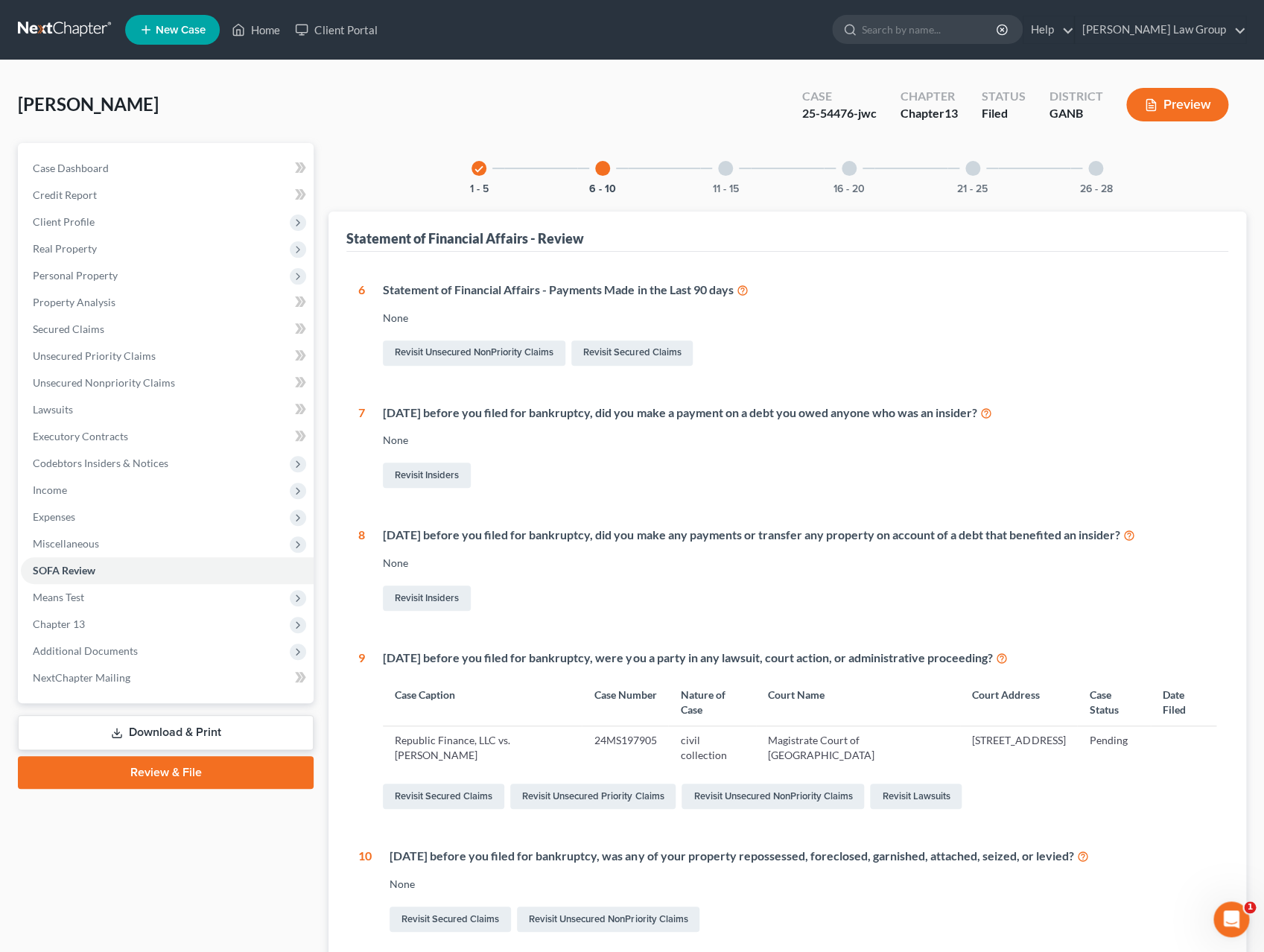
click at [485, 171] on div "check 1 - 5" at bounding box center [479, 168] width 51 height 51
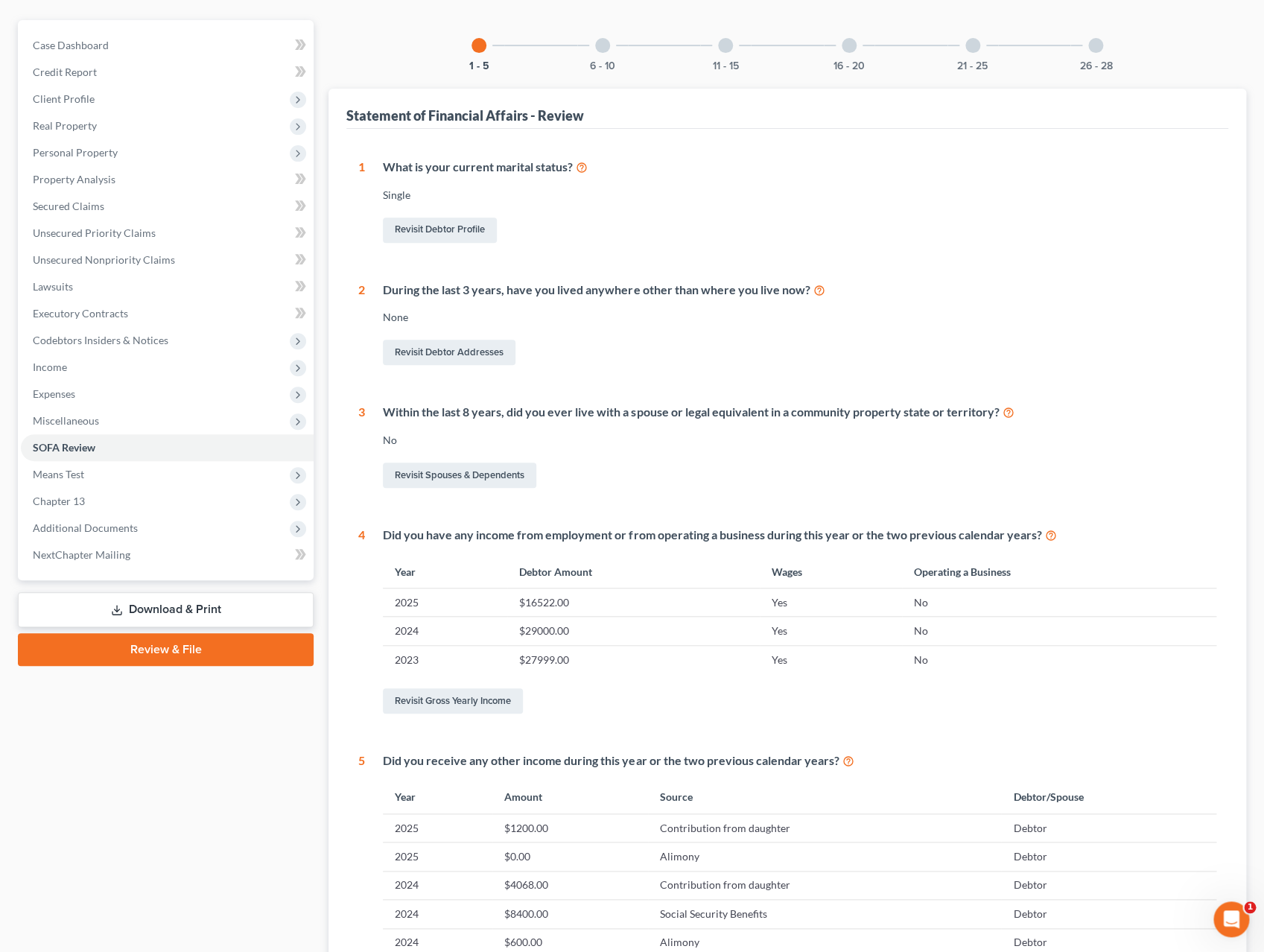
scroll to position [49, 0]
